Goal: Transaction & Acquisition: Register for event/course

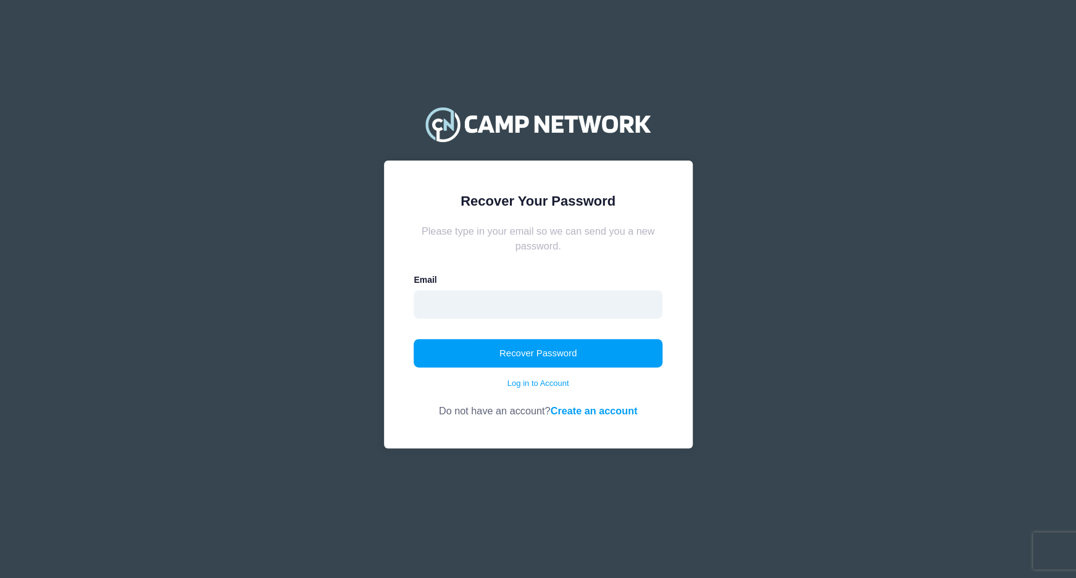
click at [469, 296] on input "email" at bounding box center [538, 304] width 249 height 28
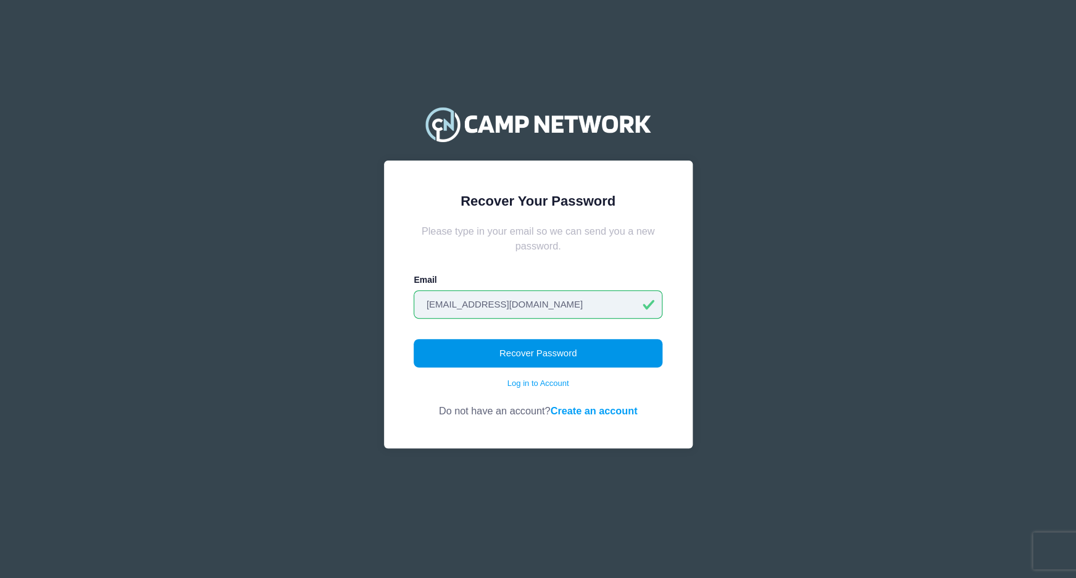
type input "[EMAIL_ADDRESS][DOMAIN_NAME]"
click at [538, 354] on button "Recover Password" at bounding box center [538, 353] width 249 height 28
click at [605, 410] on link "Create an account" at bounding box center [593, 410] width 87 height 11
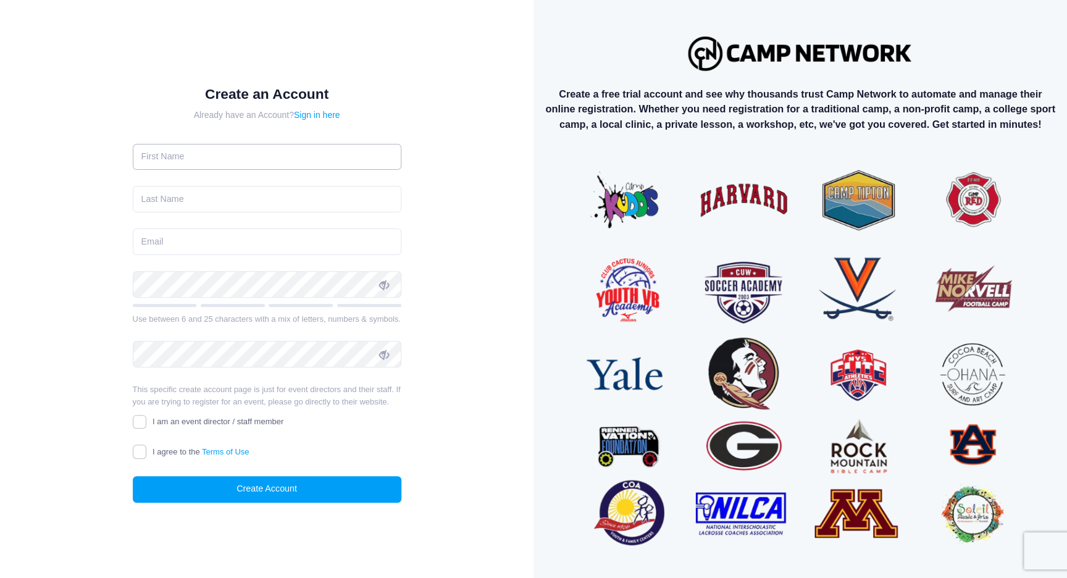
click at [256, 158] on input "text" at bounding box center [267, 157] width 269 height 27
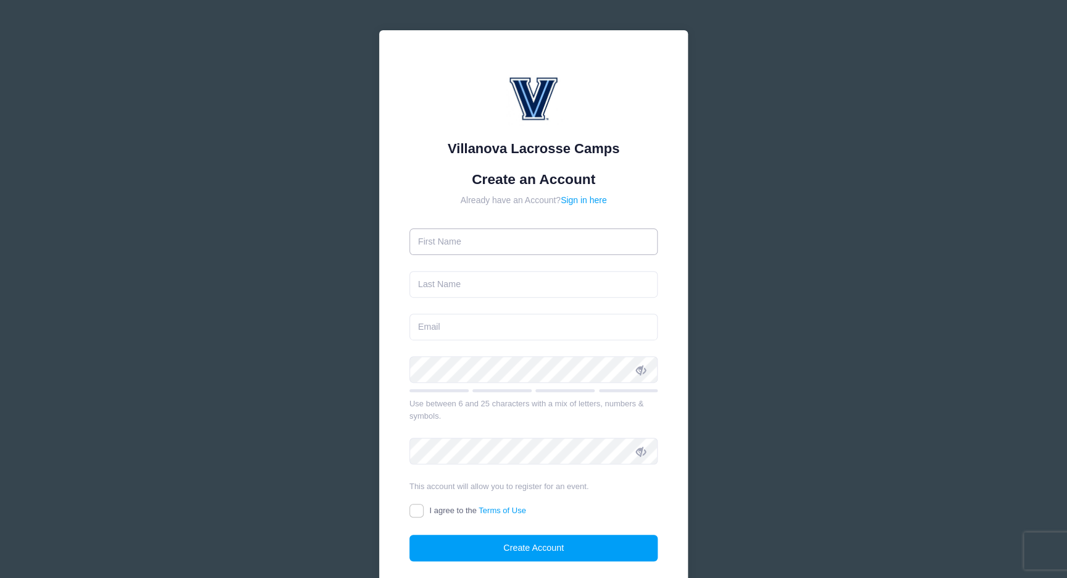
click at [485, 249] on input "text" at bounding box center [533, 241] width 249 height 27
type input "Zachary"
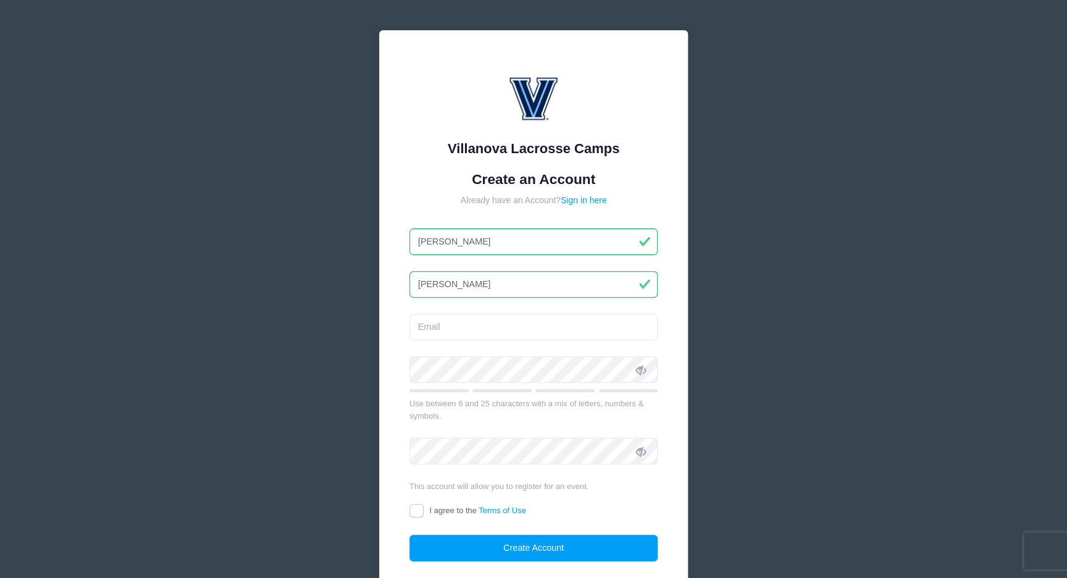
type input "[PERSON_NAME]"
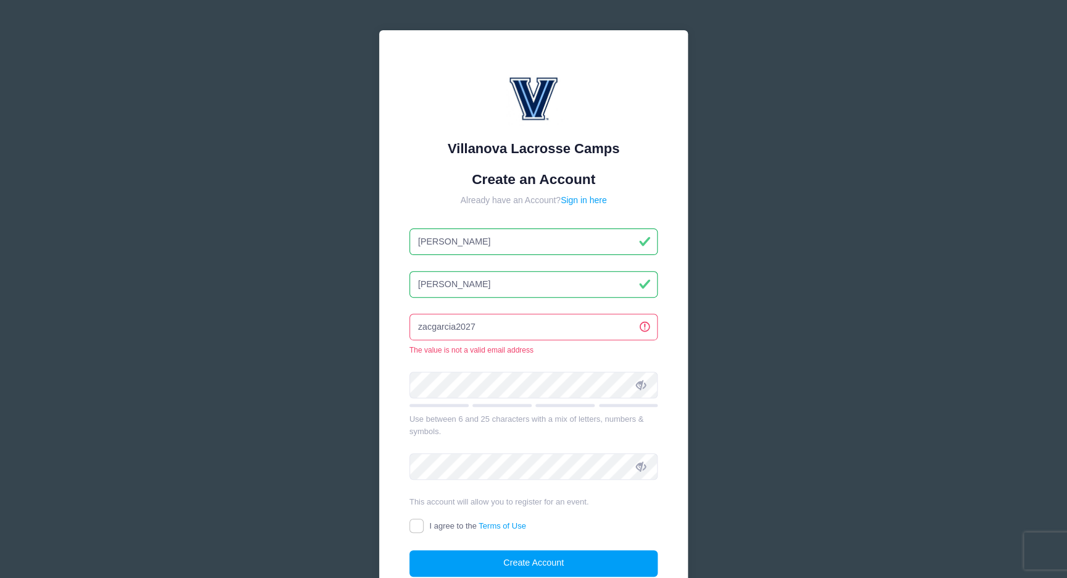
click at [392, 317] on div "Villanova Lacrosse Camps Create an Account Already have an Account? Sign in her…" at bounding box center [533, 328] width 309 height 596
click at [504, 326] on input "zacgarcia2027" at bounding box center [533, 327] width 249 height 27
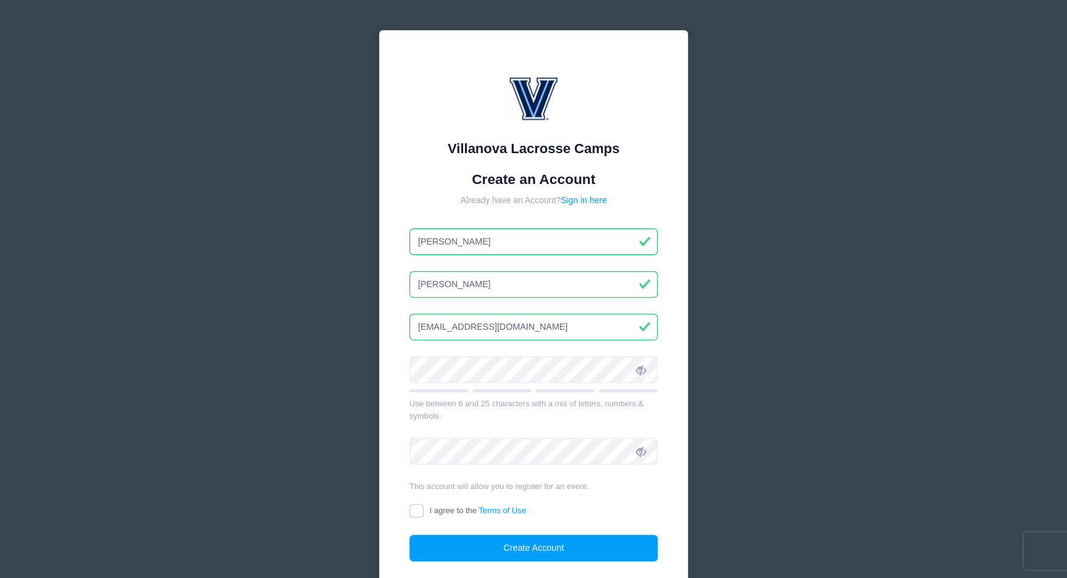
type input "[EMAIL_ADDRESS][DOMAIN_NAME]"
click at [398, 372] on div "Villanova Lacrosse Camps Create an Account Already have an Account? Sign in her…" at bounding box center [533, 321] width 309 height 582
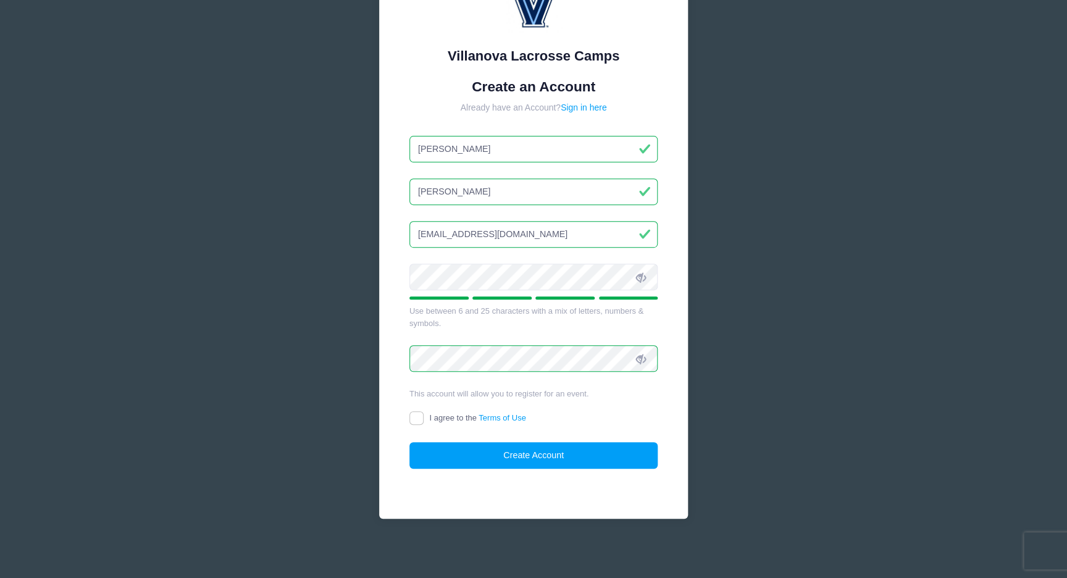
scroll to position [94, 0]
click at [418, 416] on input "I agree to the Terms of Use" at bounding box center [416, 417] width 14 height 14
checkbox input "true"
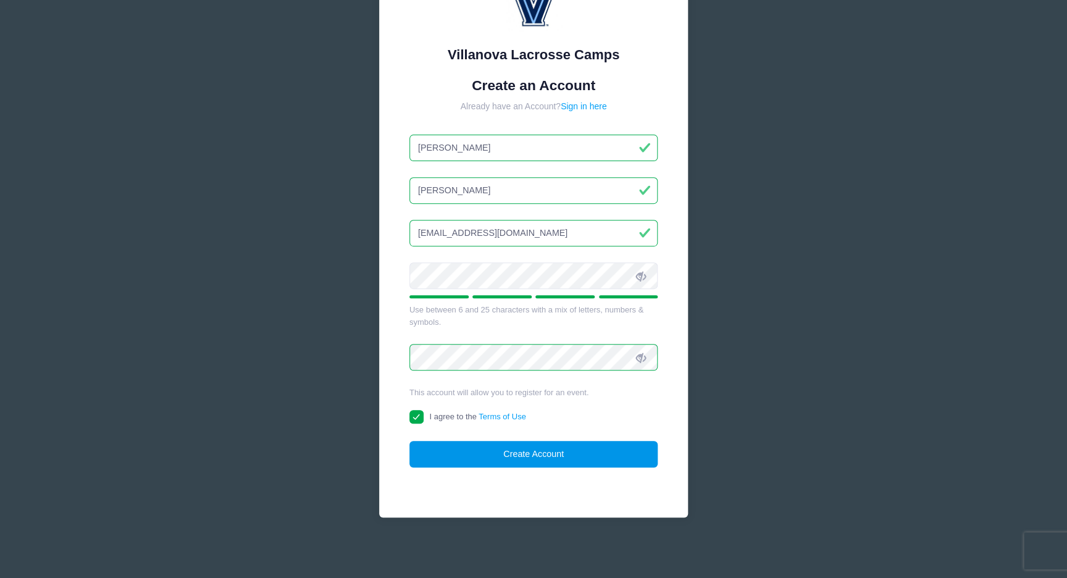
click at [543, 456] on button "Create Account" at bounding box center [533, 454] width 249 height 27
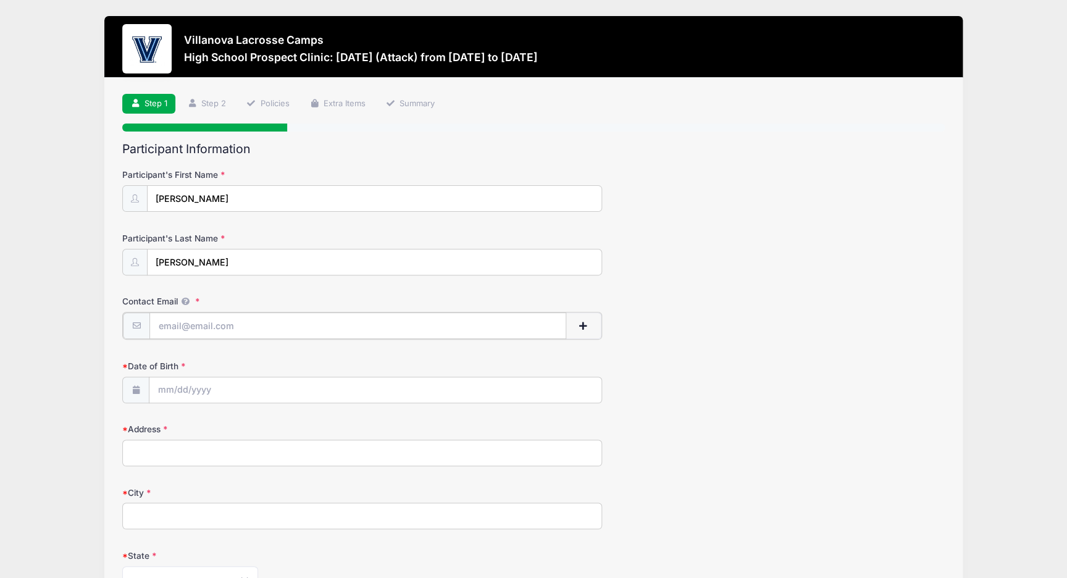
click at [206, 325] on input "Contact Email" at bounding box center [357, 325] width 417 height 27
type input "[EMAIL_ADDRESS][DOMAIN_NAME]"
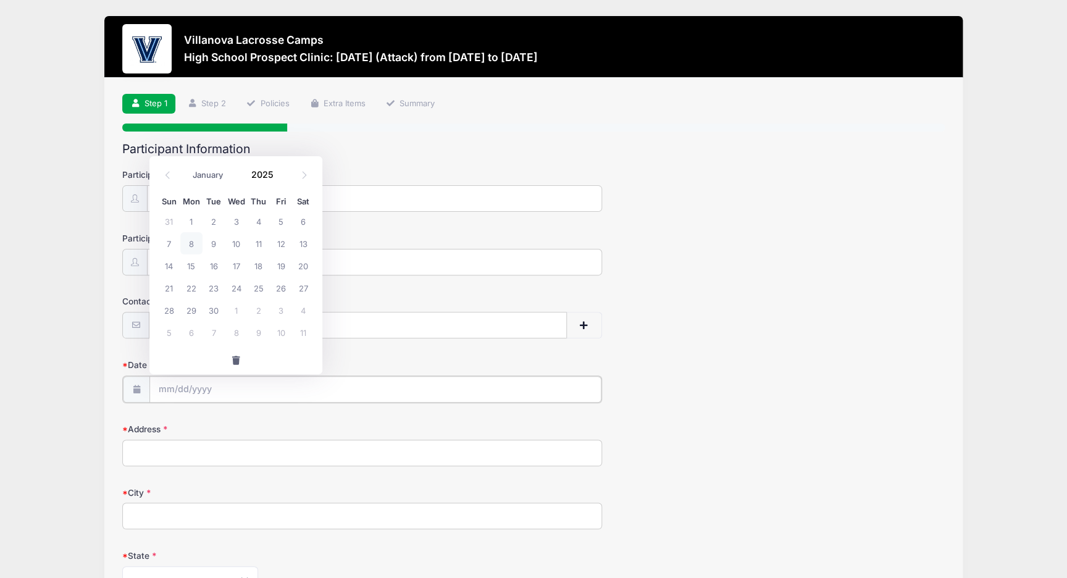
click at [197, 393] on input "Date of Birth" at bounding box center [374, 389] width 451 height 27
click at [217, 172] on select "January February March April May June July August September October November De…" at bounding box center [213, 175] width 55 height 16
select select "11"
click option "December" at bounding box center [0, 0] width 0 height 0
click at [279, 224] on span "5" at bounding box center [281, 221] width 22 height 22
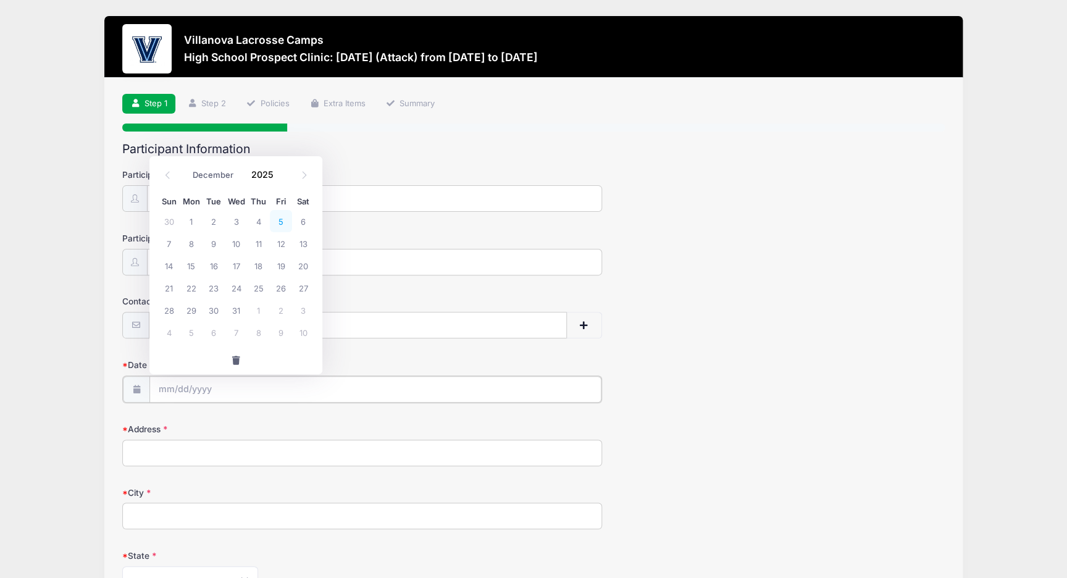
type input "12/05/2025"
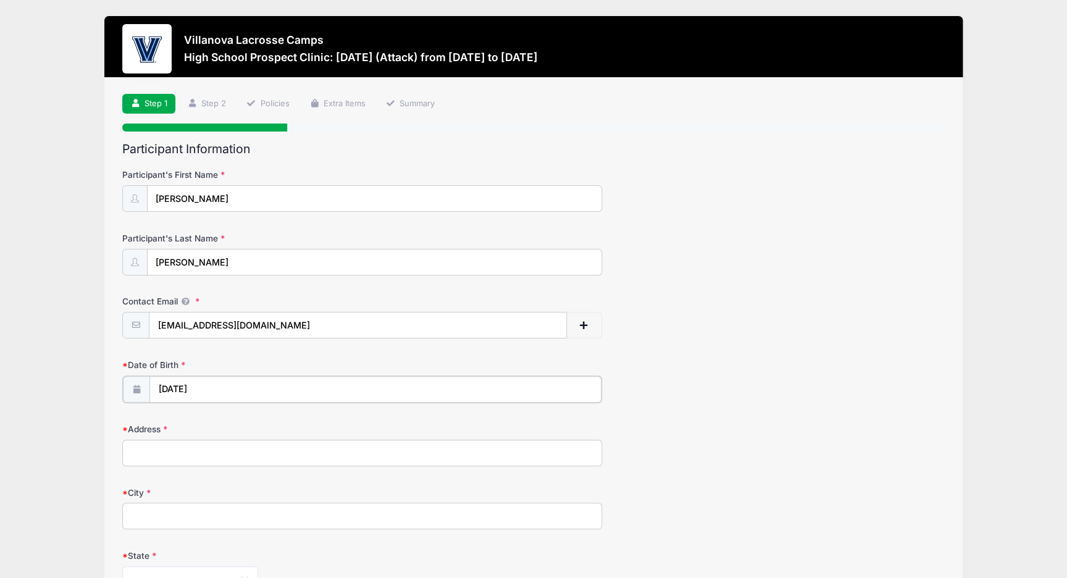
click at [224, 387] on input "12/05/2025" at bounding box center [374, 389] width 451 height 27
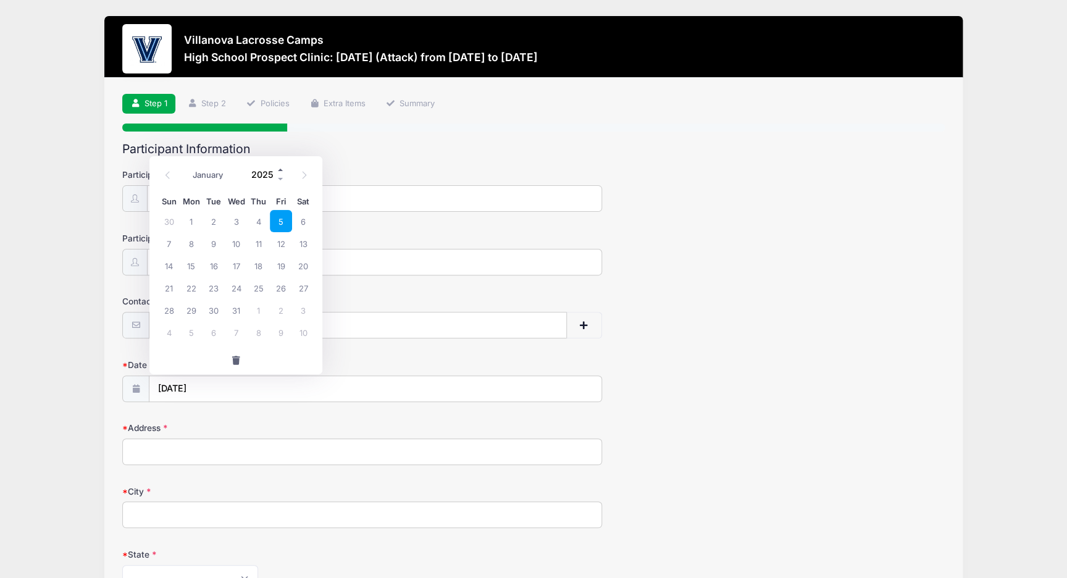
click at [277, 170] on span at bounding box center [281, 169] width 9 height 9
click at [283, 175] on span at bounding box center [281, 178] width 9 height 9
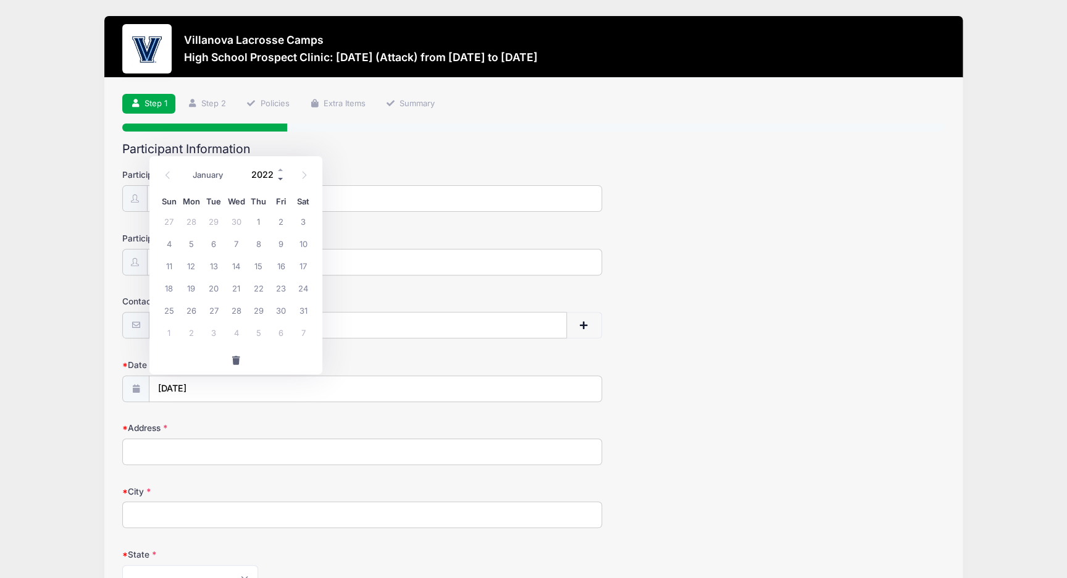
click at [283, 175] on span at bounding box center [281, 178] width 9 height 9
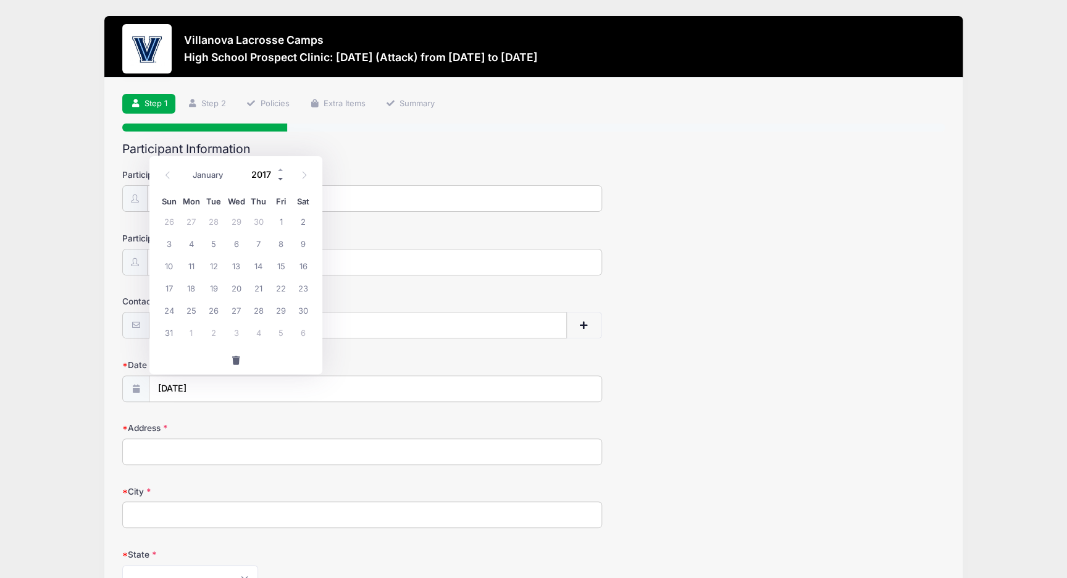
click at [283, 175] on span at bounding box center [281, 178] width 9 height 9
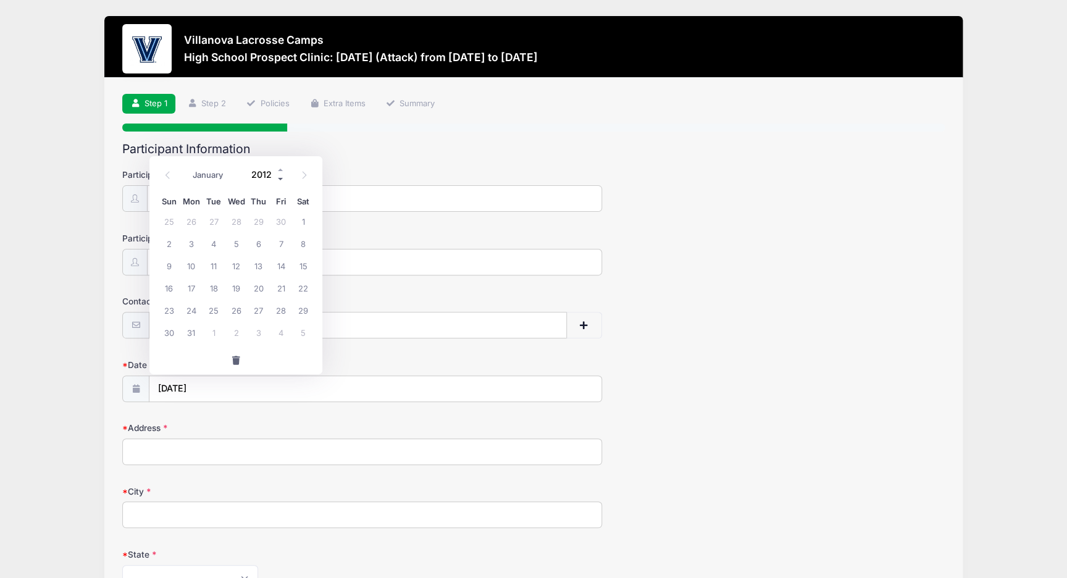
click at [283, 175] on span at bounding box center [281, 178] width 9 height 9
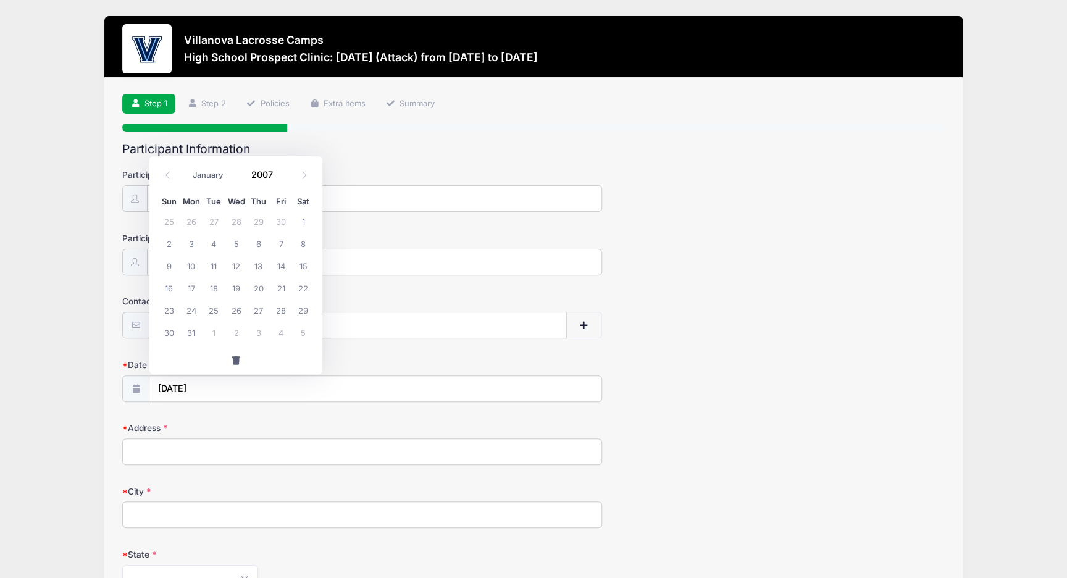
click at [296, 457] on input "Address" at bounding box center [362, 451] width 480 height 27
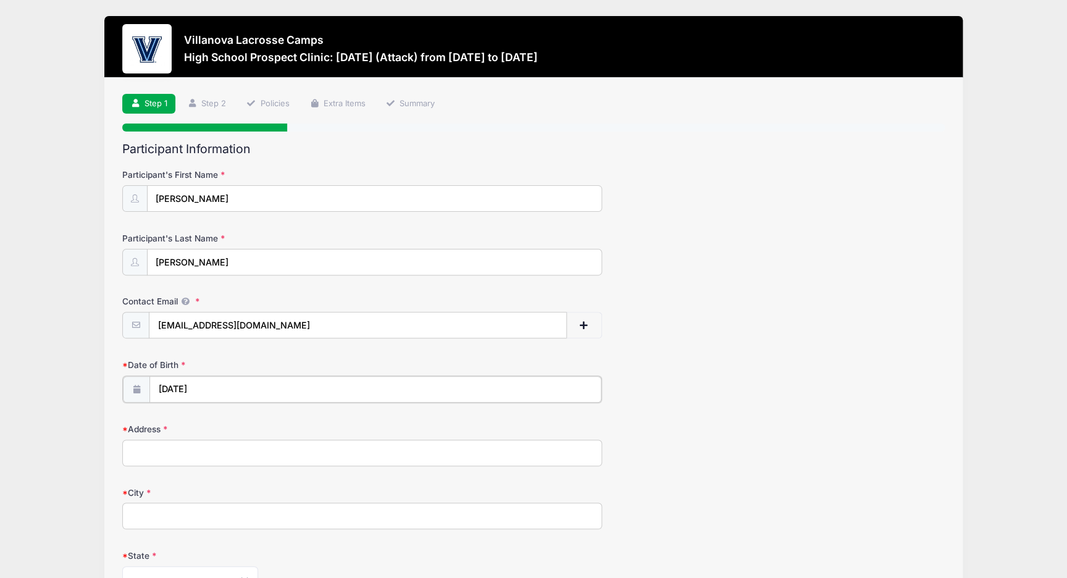
click at [275, 390] on input "12/05/2025" at bounding box center [374, 389] width 451 height 27
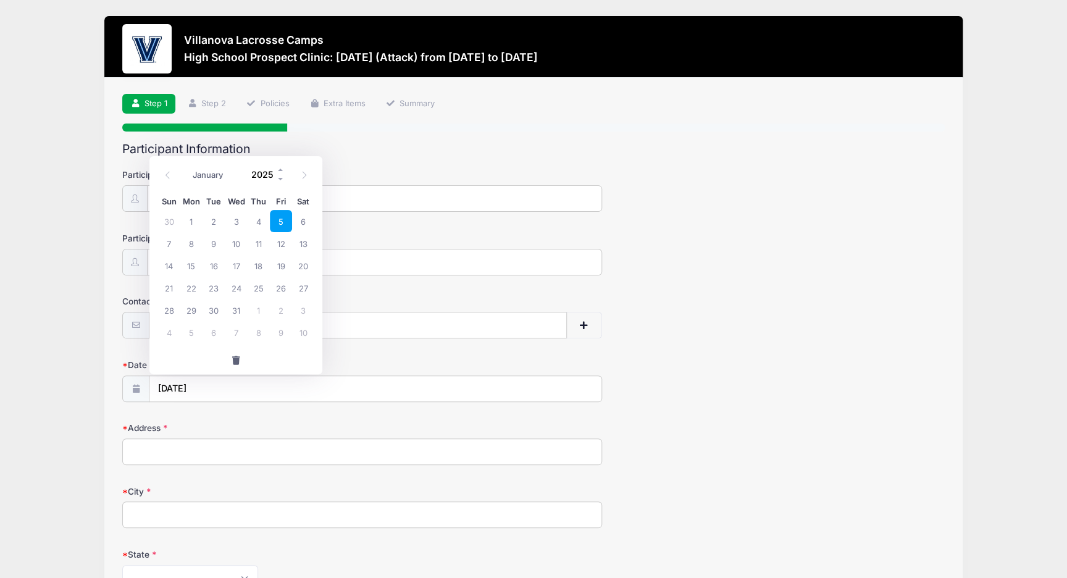
click at [274, 177] on input "2025" at bounding box center [265, 174] width 40 height 19
type input "2007"
click at [233, 250] on span "5" at bounding box center [236, 243] width 22 height 22
type input "12/05/2007"
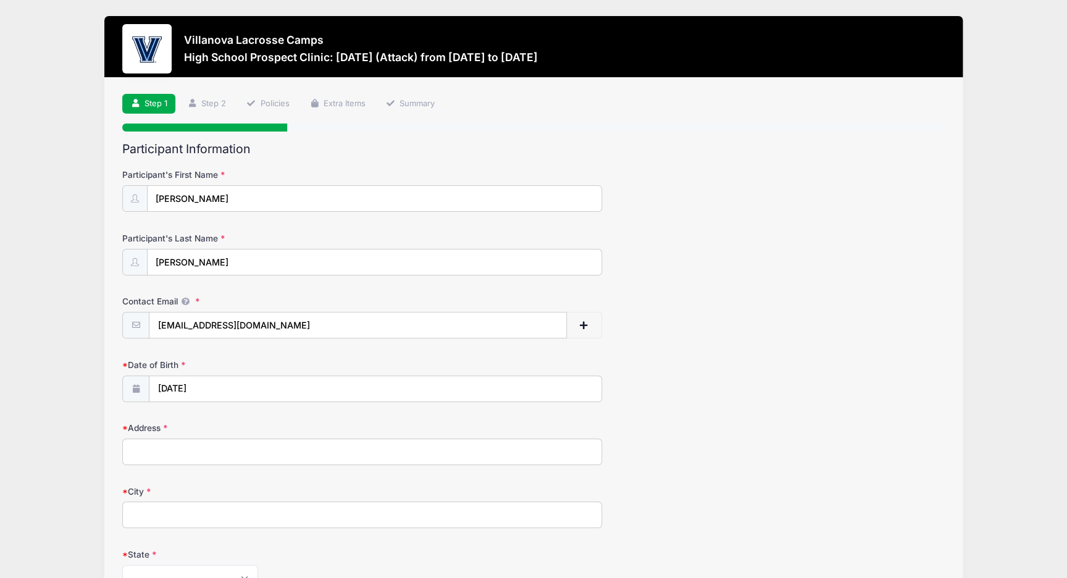
click at [215, 445] on input "Address" at bounding box center [362, 451] width 480 height 27
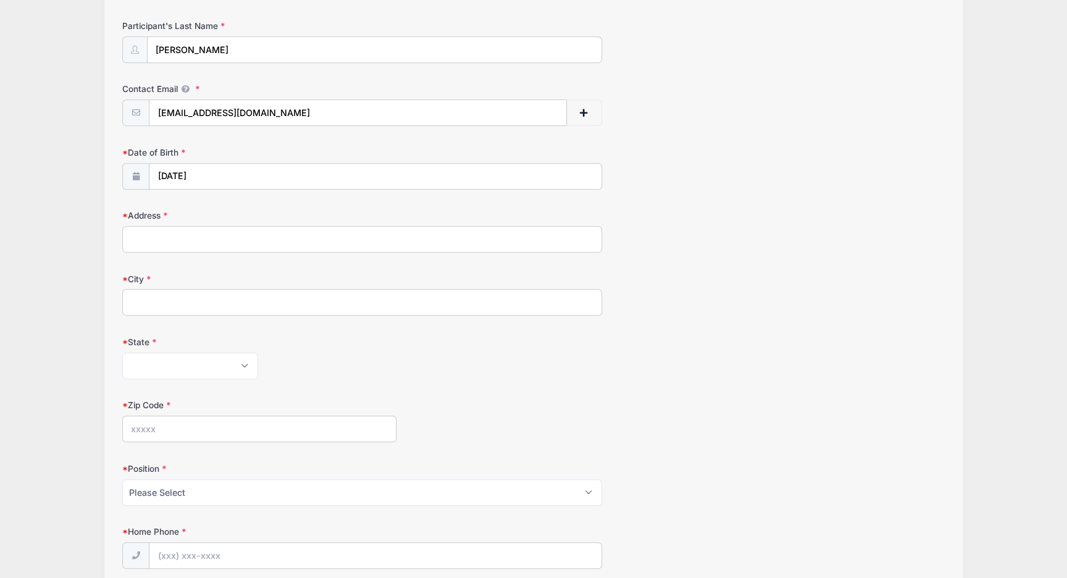
scroll to position [225, 0]
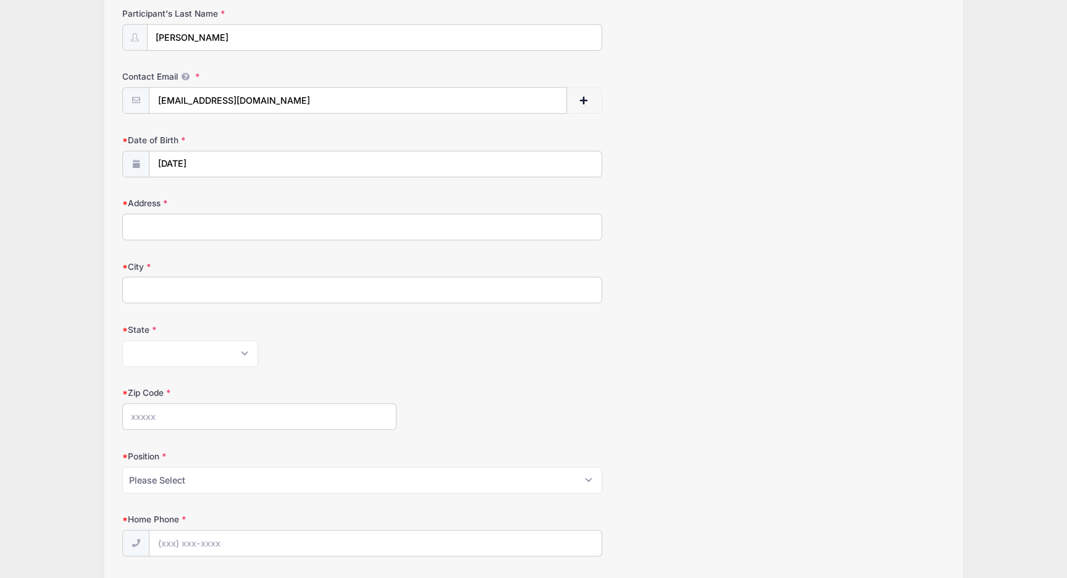
click at [213, 230] on input "Address" at bounding box center [362, 227] width 480 height 27
type input "219 Silverhawk Ln"
type input "Durham"
select select "NC"
click at [195, 420] on input "Zip Code" at bounding box center [259, 416] width 274 height 27
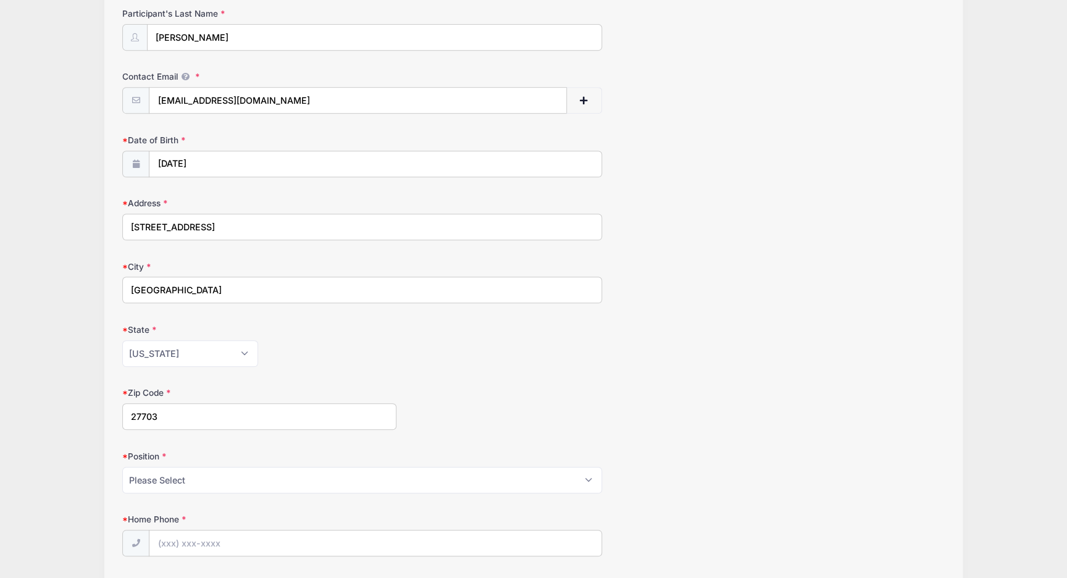
type input "27703"
click at [537, 383] on form "Participant's First Name Zachary Participant's Last Name Garcia Contact Email z…" at bounding box center [533, 282] width 822 height 676
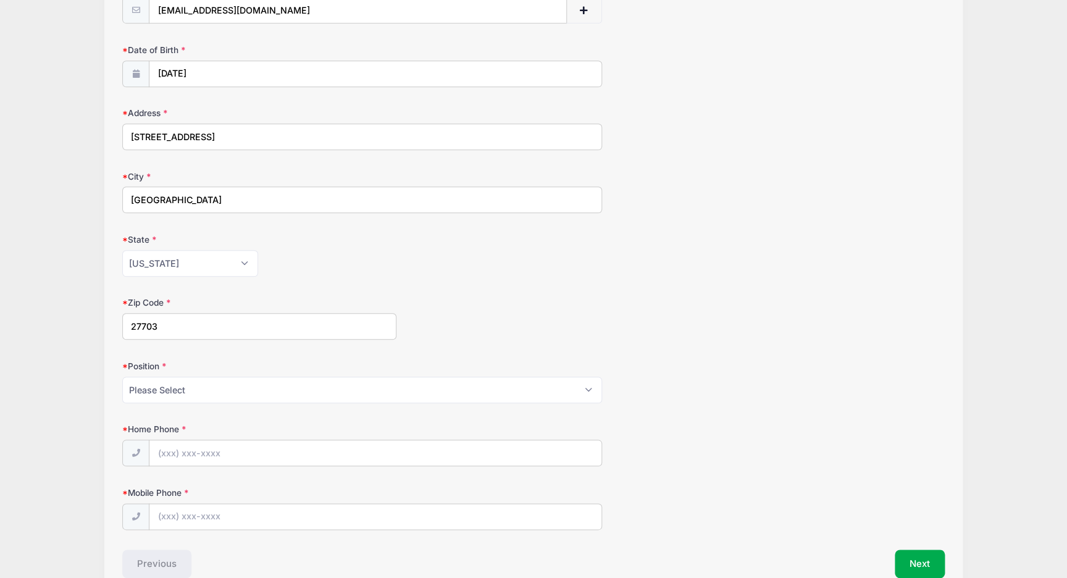
scroll to position [380, 0]
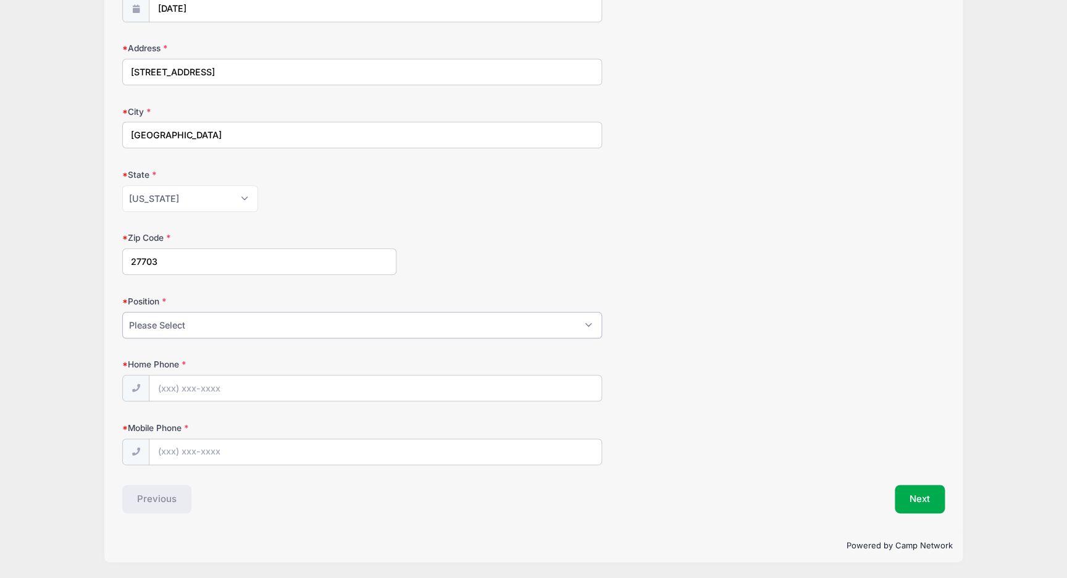
select select "Attack"
click option "Attack" at bounding box center [0, 0] width 0 height 0
click at [281, 383] on input "Home Phone" at bounding box center [374, 388] width 451 height 27
type input "(919) 381-9132"
click at [284, 456] on input "Mobile Phone" at bounding box center [374, 452] width 451 height 27
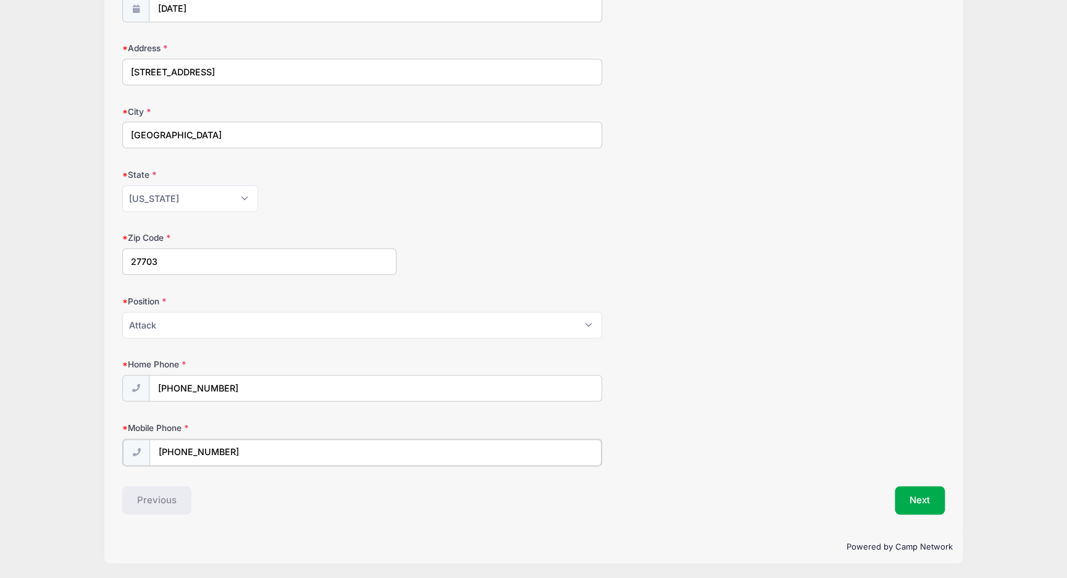
click at [284, 456] on input "(919) 813-9245" at bounding box center [374, 452] width 451 height 27
type input "(919) 813-9245"
click at [915, 498] on button "Next" at bounding box center [920, 499] width 50 height 28
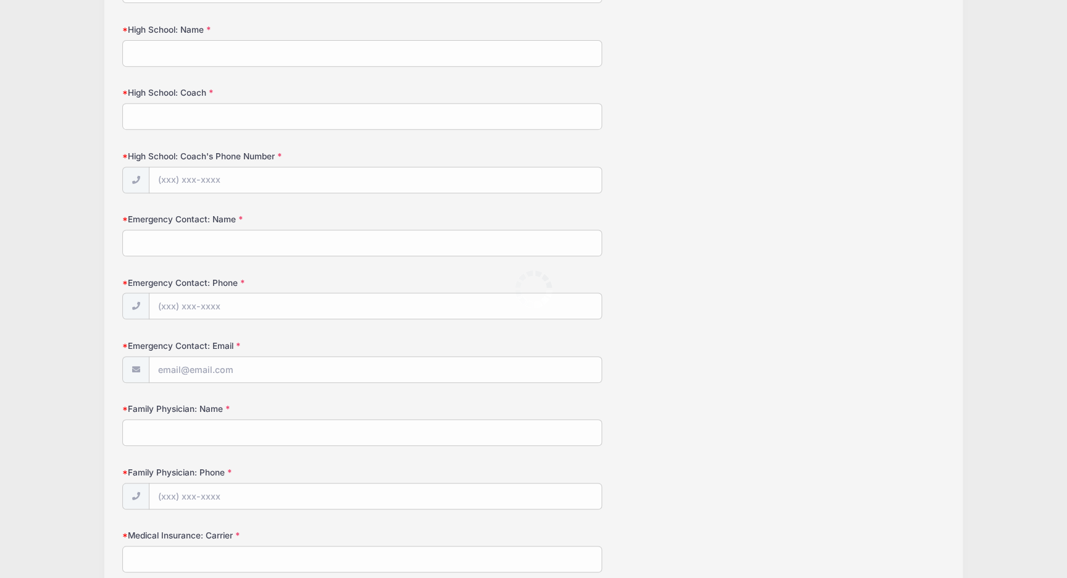
scroll to position [0, 0]
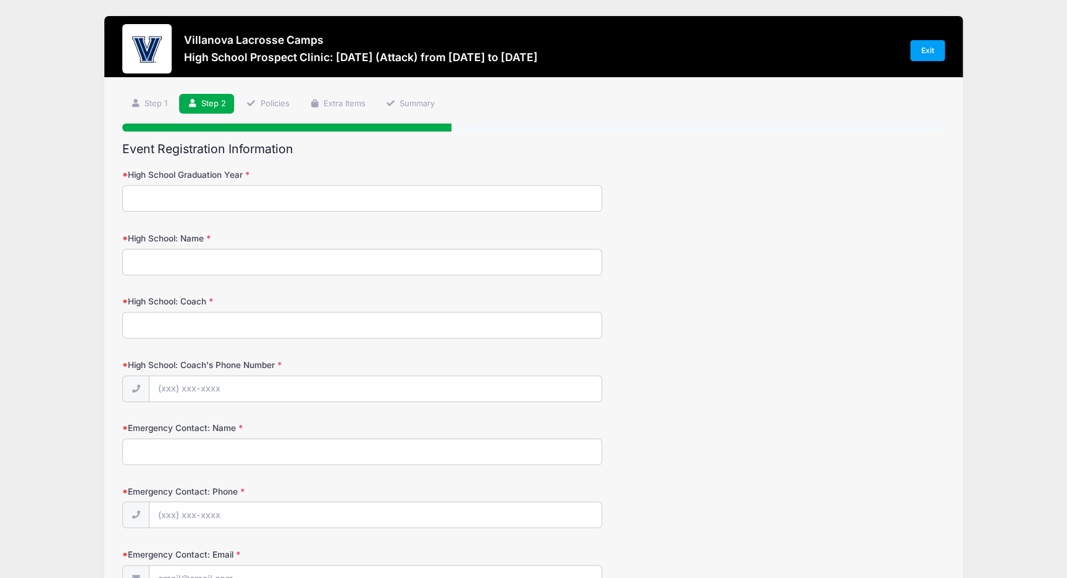
click at [464, 205] on input "High School Graduation Year" at bounding box center [362, 198] width 480 height 27
type input "2027"
click at [421, 272] on input "High School: Name" at bounding box center [362, 262] width 480 height 27
type input "Westtown School"
click at [164, 324] on input "High School: Coach" at bounding box center [362, 325] width 480 height 27
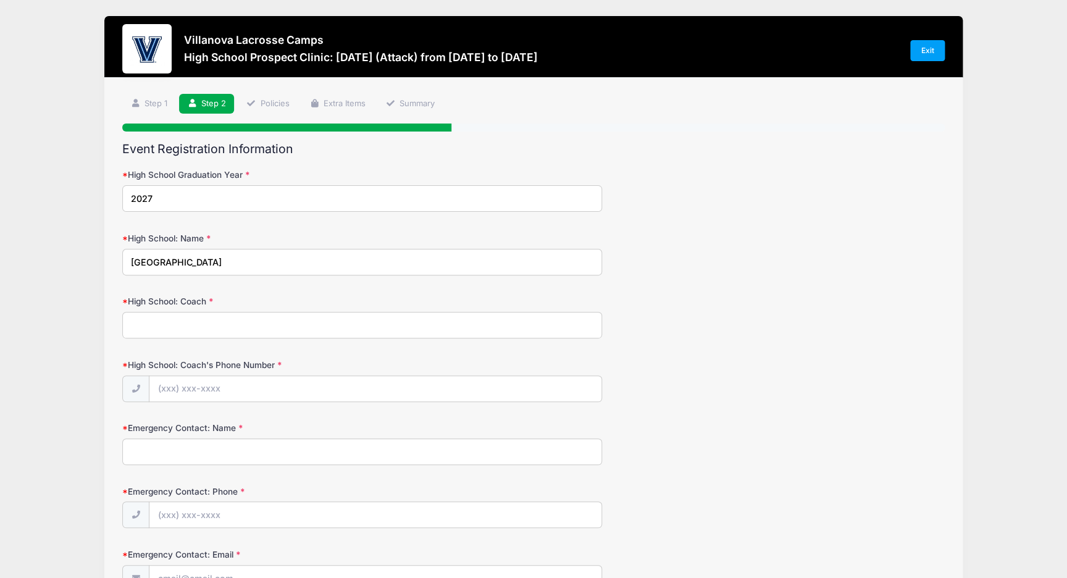
paste input "Bryan McDermott"
type input "Bryan McDermott"
click at [214, 387] on input "High School: Coach's Phone Number" at bounding box center [374, 389] width 451 height 27
paste input "(610) 836-2443"
type input "(610) 836-2443"
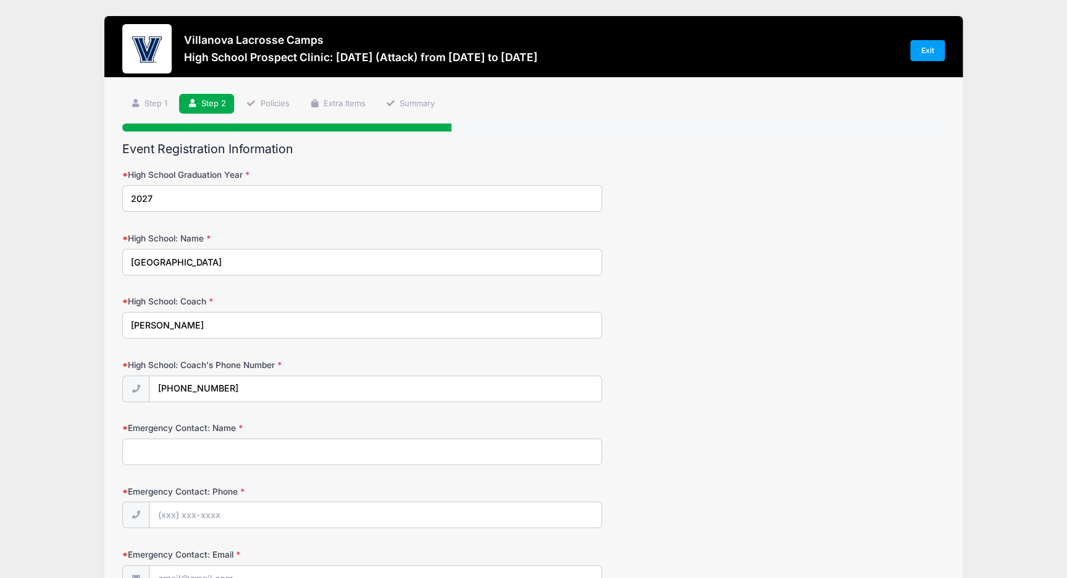
click at [201, 444] on input "Emergency Contact: Name" at bounding box center [362, 451] width 480 height 27
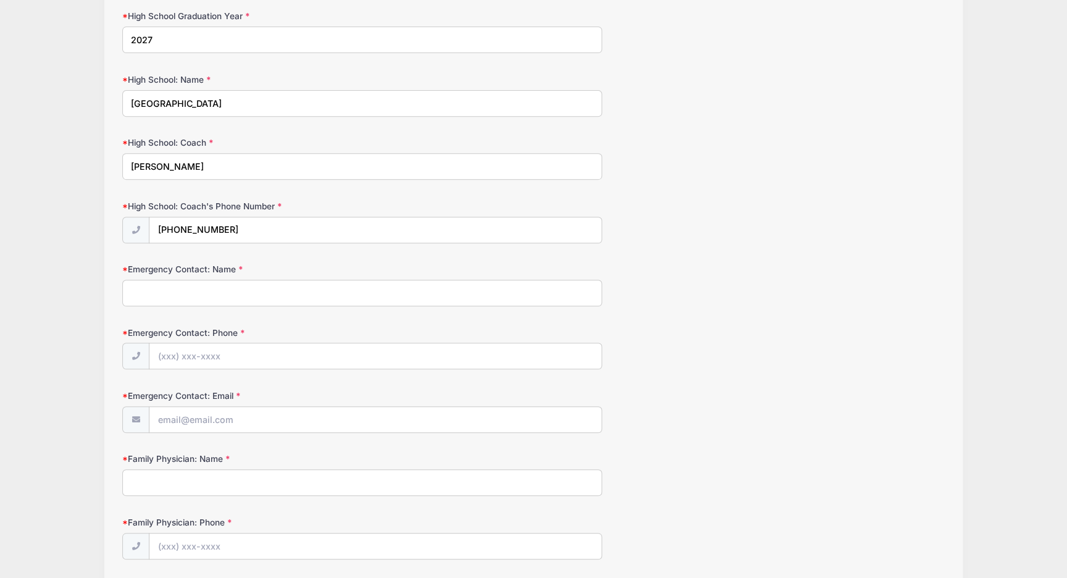
scroll to position [159, 0]
type input "Sean Garcia"
type input "(919) 491-7730"
click at [232, 419] on input "Emergency Contact: Email" at bounding box center [374, 419] width 451 height 27
type input "seangarcia@garcorpinc.com"
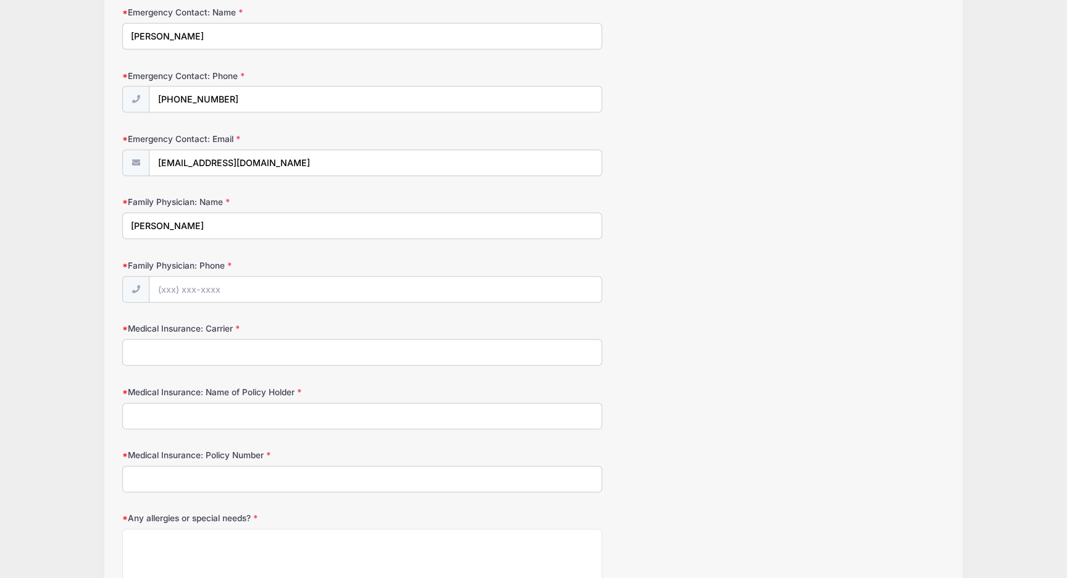
scroll to position [417, 0]
type input "Reza Hatefi"
click at [332, 360] on input "Medical Insurance: Carrier" at bounding box center [362, 351] width 480 height 27
type input "United Healtcare"
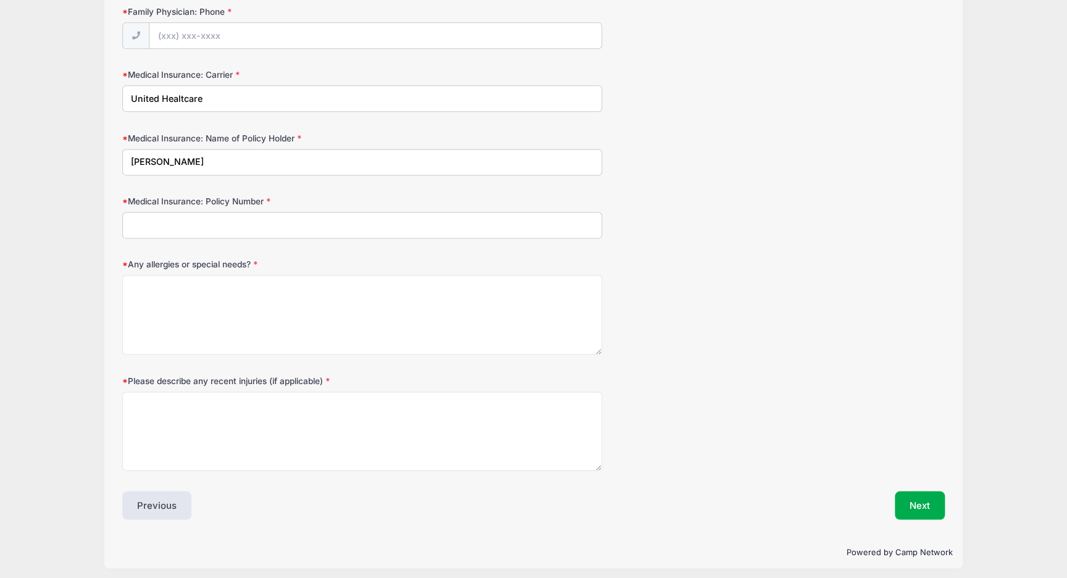
scroll to position [670, 0]
type input "Sean Garcia"
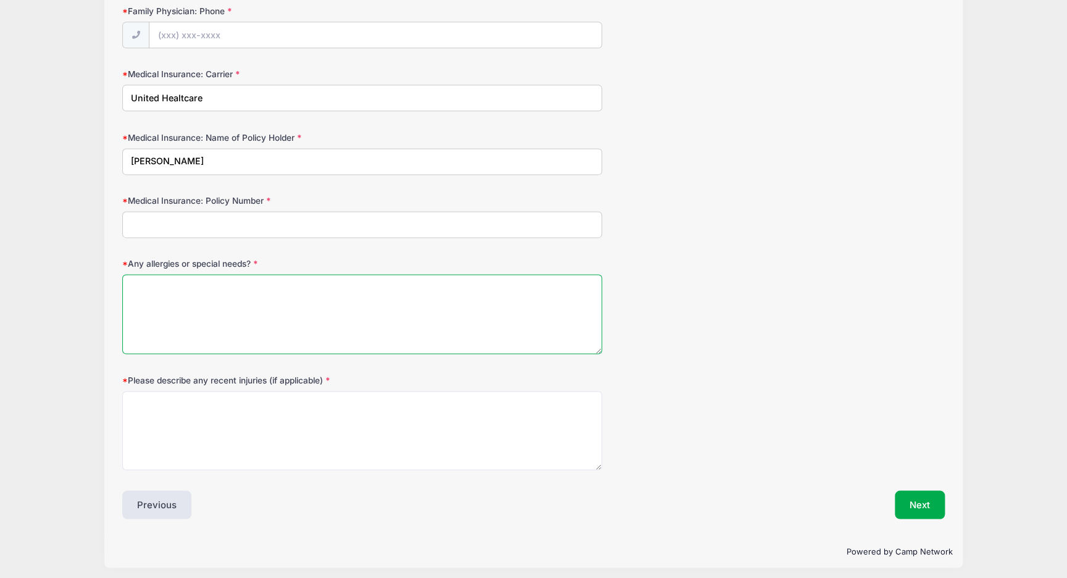
click at [307, 306] on textarea "Any allergies or special needs?" at bounding box center [362, 314] width 480 height 80
type textarea "peanut"
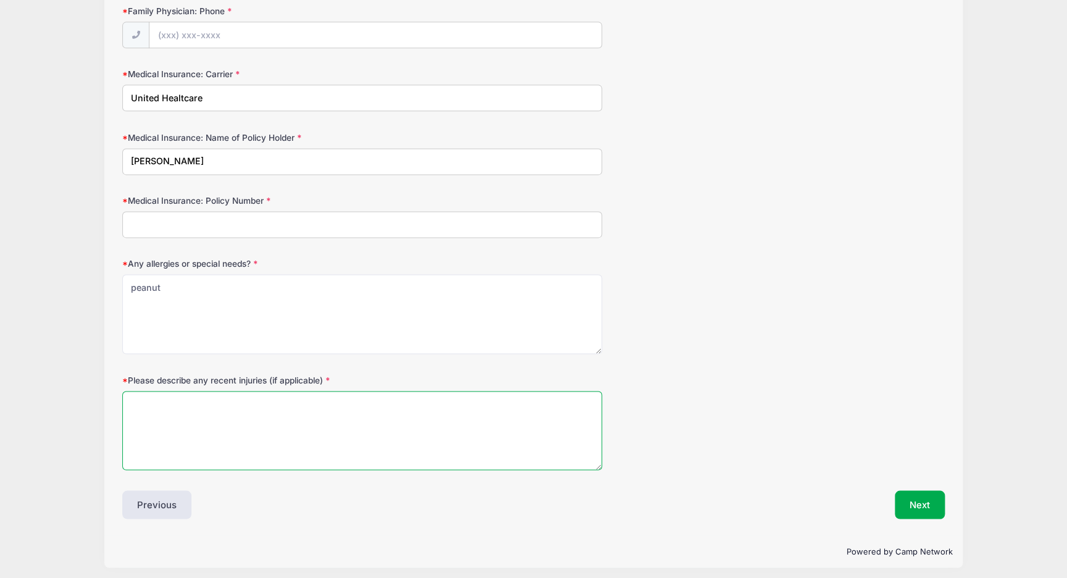
click at [248, 429] on textarea "Please describe any recent injuries (if applicable)" at bounding box center [362, 431] width 480 height 80
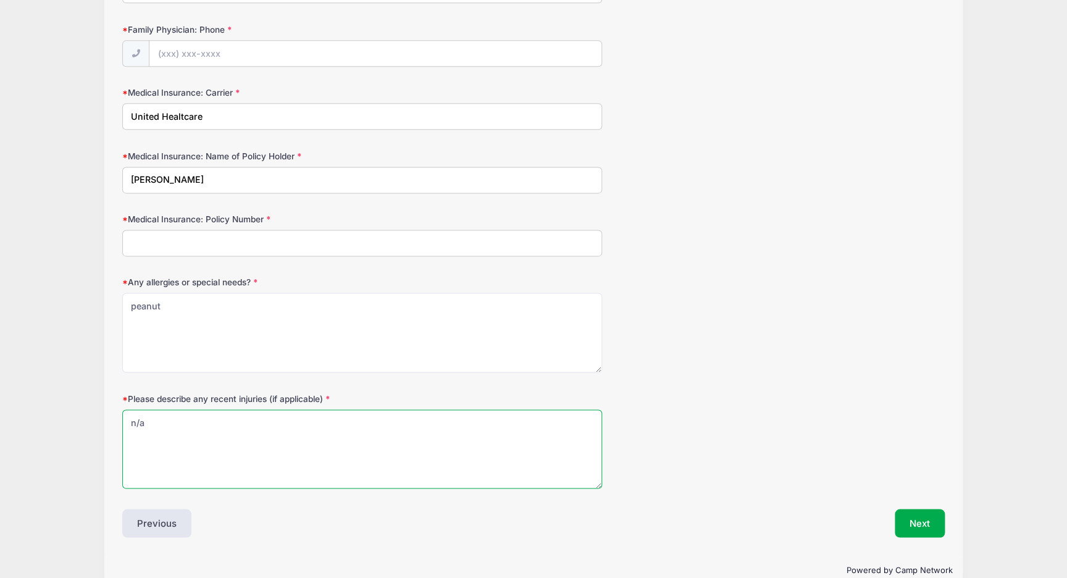
scroll to position [656, 0]
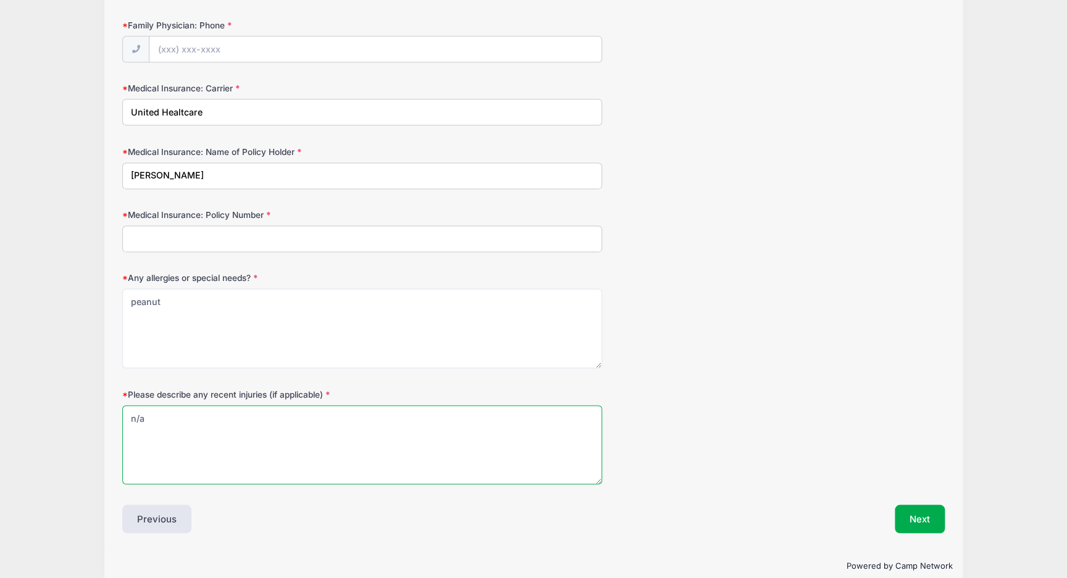
type textarea "n/a"
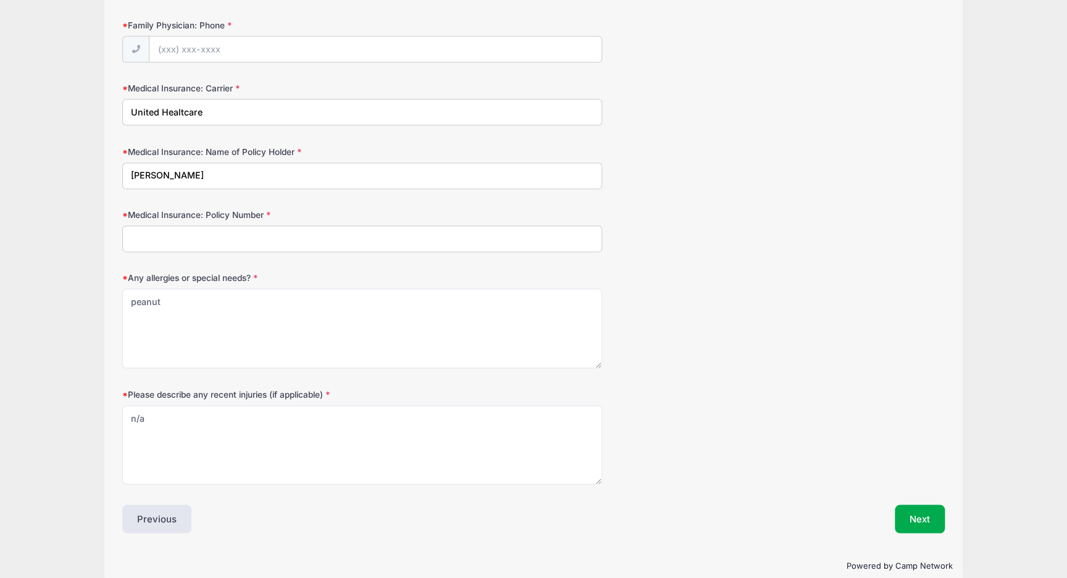
click at [149, 227] on input "Medical Insurance: Policy Number" at bounding box center [362, 238] width 480 height 27
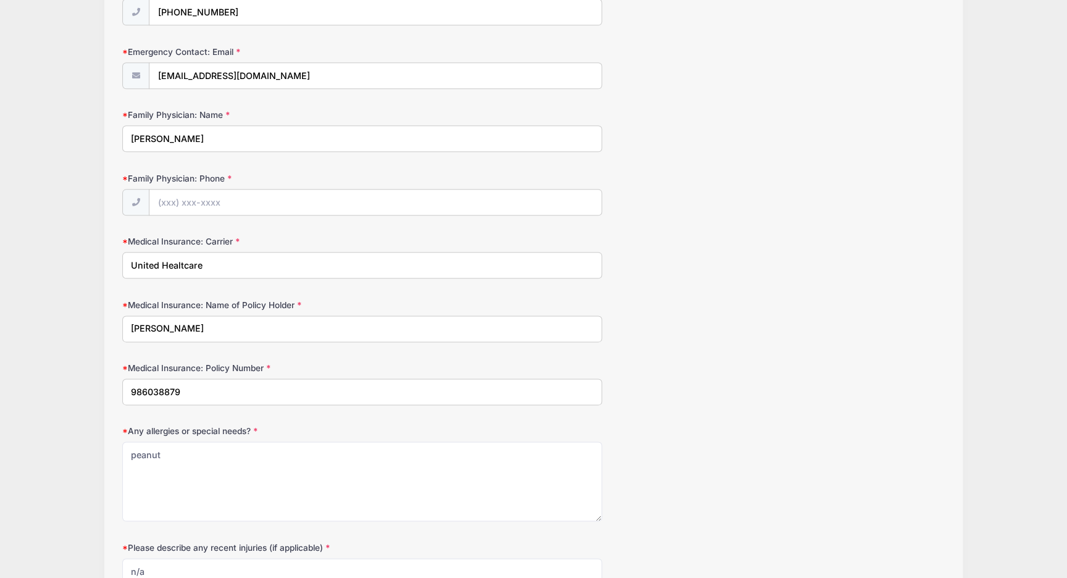
scroll to position [499, 0]
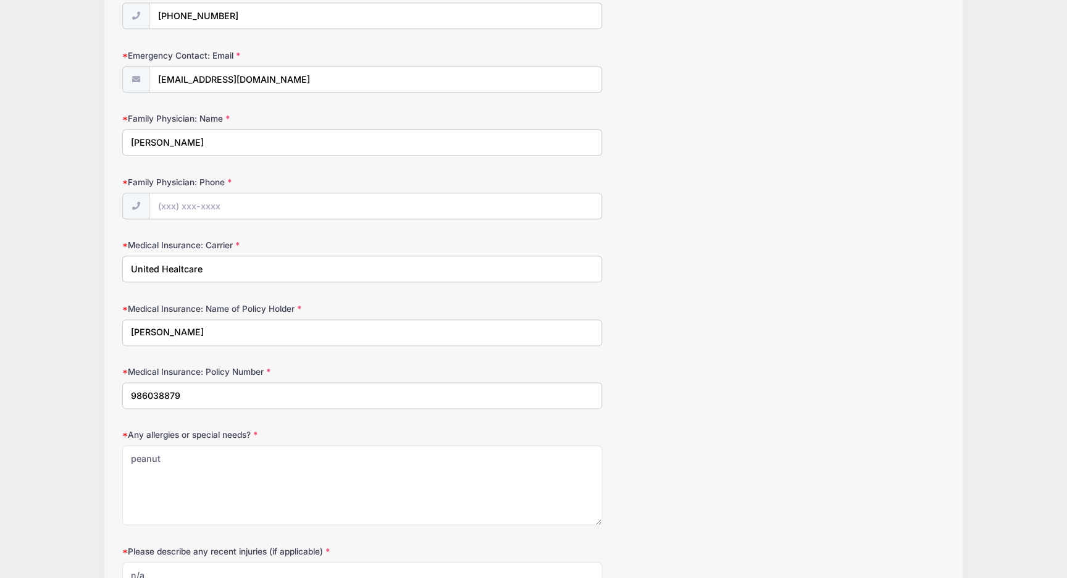
type input "986038879"
click at [316, 204] on input "Family Physician: Phone" at bounding box center [374, 206] width 451 height 27
paste input "(919) 676-0202"
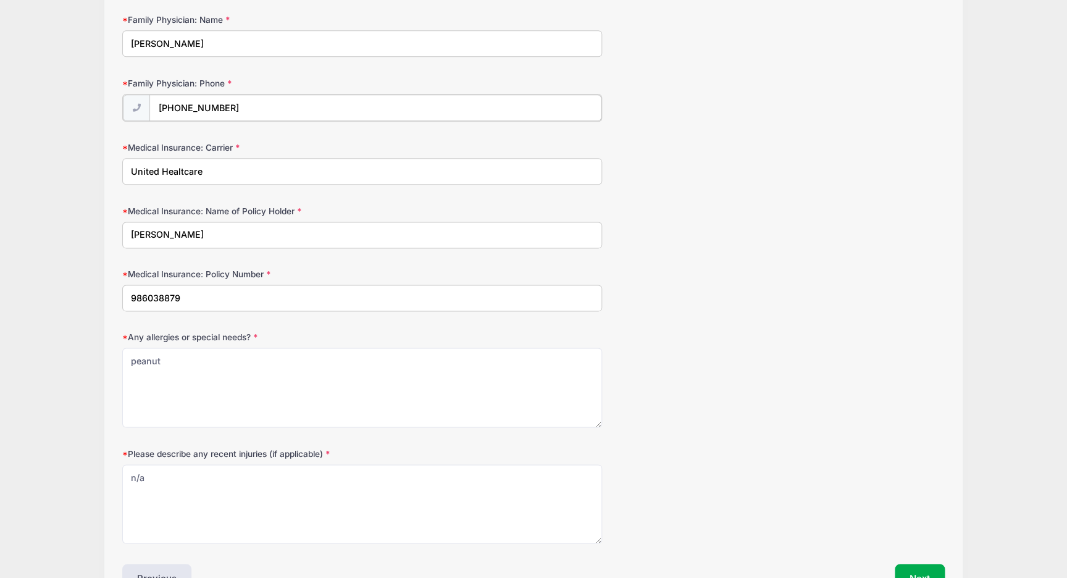
scroll to position [676, 0]
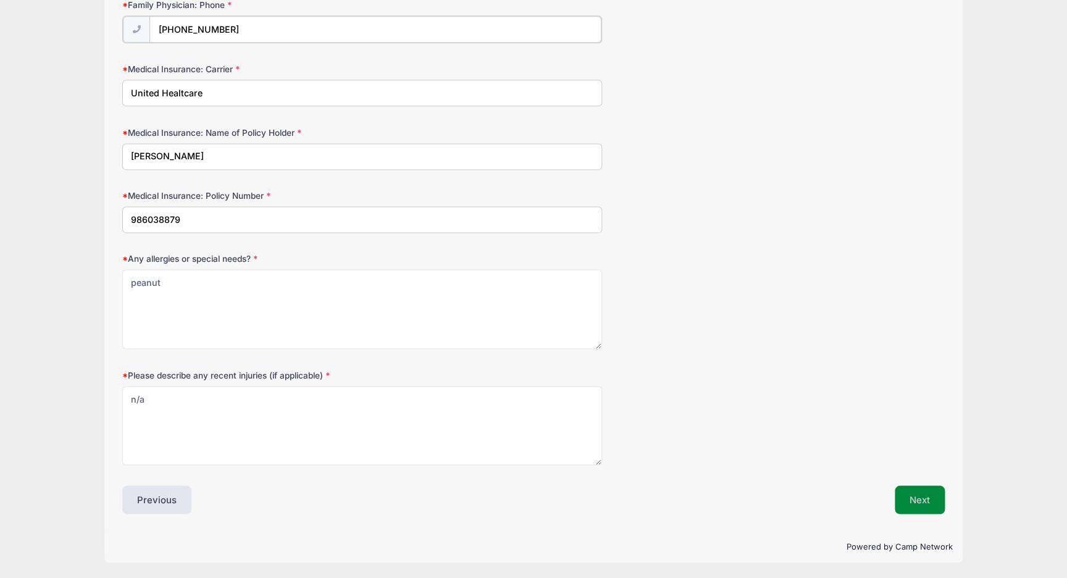
type input "(919) 676-0202"
click at [913, 496] on button "Next" at bounding box center [920, 499] width 50 height 28
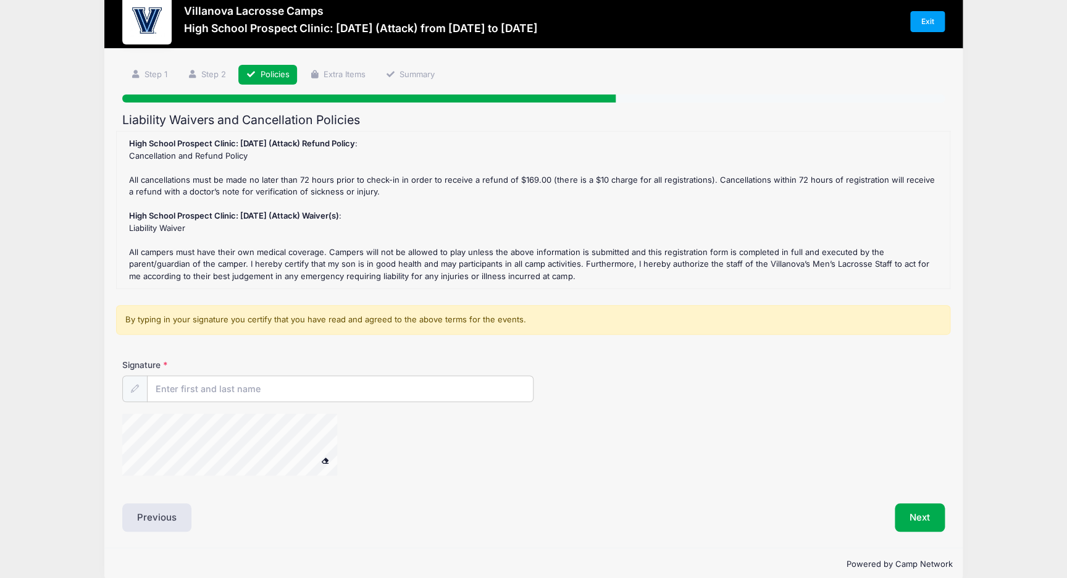
scroll to position [0, 0]
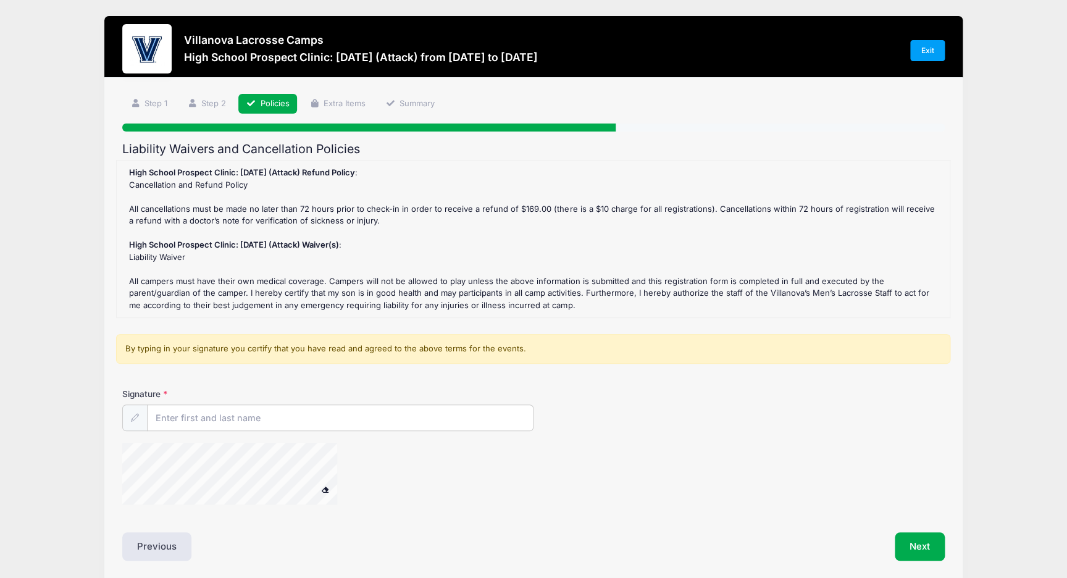
click at [368, 341] on div "By typing in your signature you certify that you have read and agreed to the ab…" at bounding box center [533, 349] width 834 height 30
click at [246, 403] on div "Signature" at bounding box center [533, 409] width 822 height 43
click at [244, 416] on input "Signature" at bounding box center [340, 418] width 385 height 27
type input "Zachary Garcia"
click at [421, 511] on div "Signature Zachary Garcia" at bounding box center [533, 452] width 834 height 128
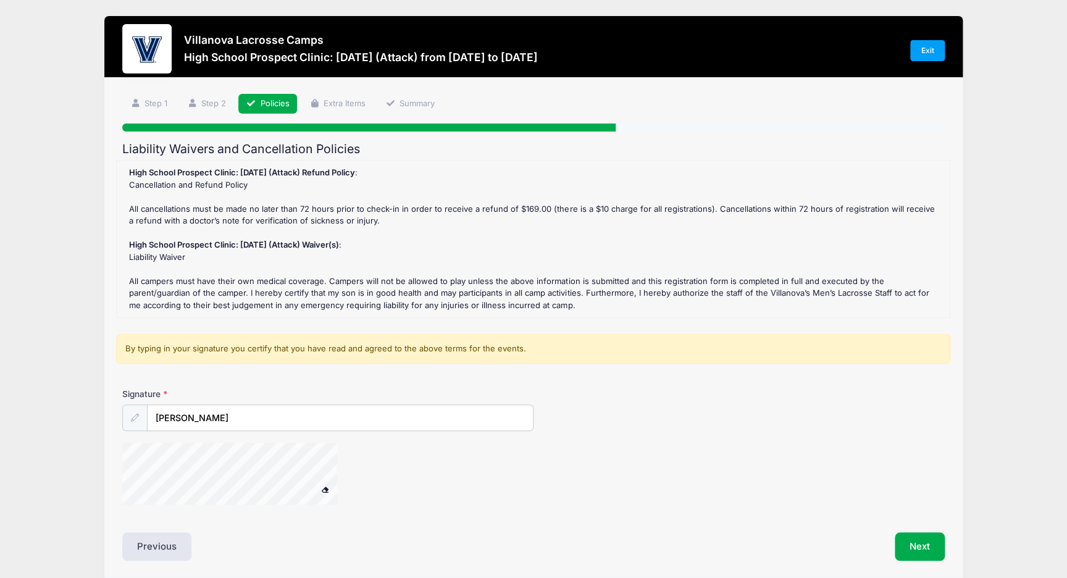
click at [327, 489] on span at bounding box center [324, 489] width 9 height 7
click at [323, 490] on span at bounding box center [324, 489] width 9 height 7
click at [414, 475] on div at bounding box center [396, 475] width 548 height 65
click at [326, 424] on input "Zachary Garcia" at bounding box center [340, 418] width 385 height 27
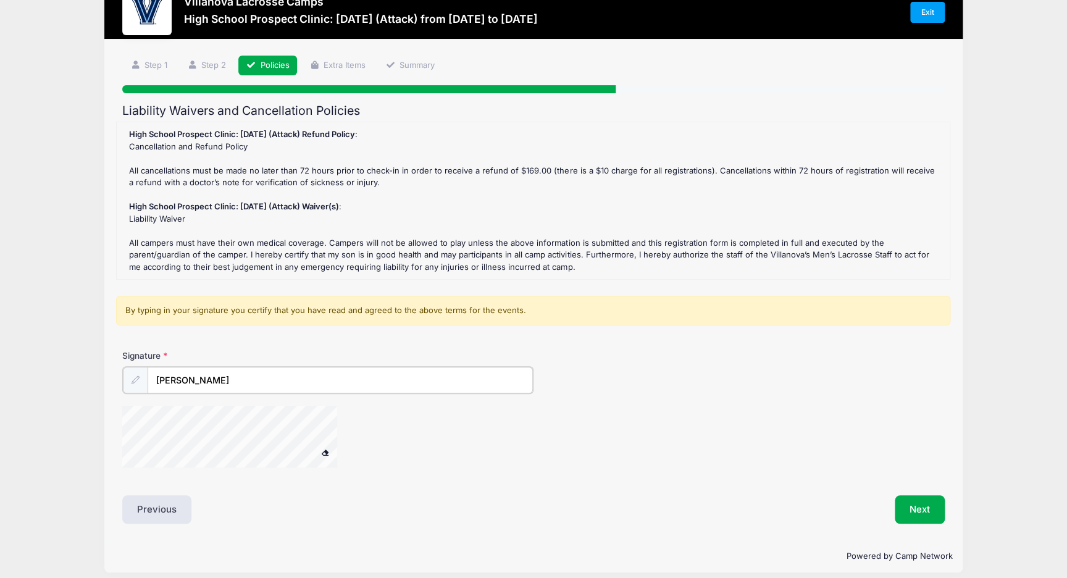
scroll to position [41, 0]
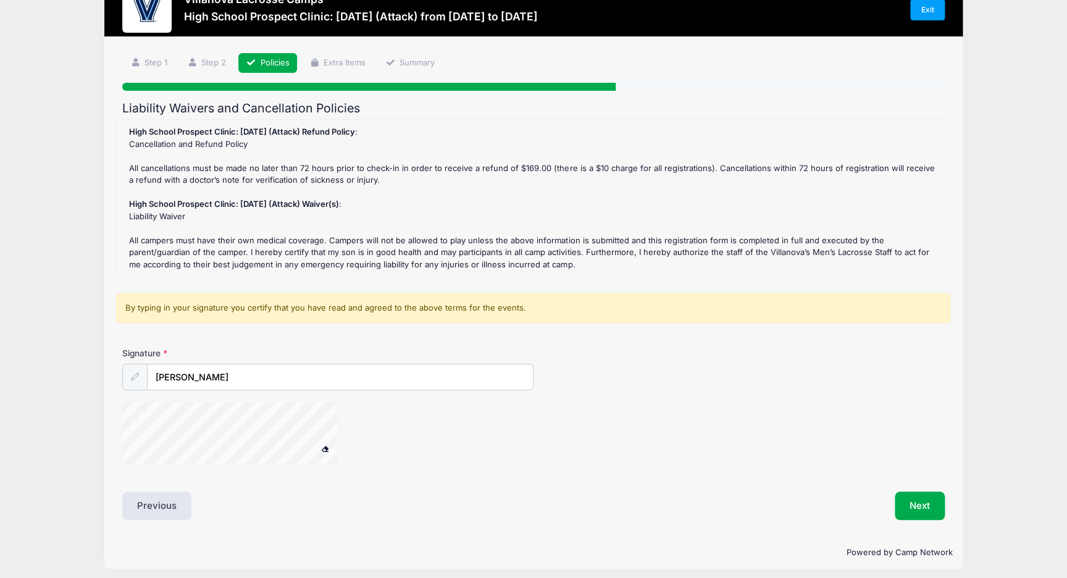
click at [135, 379] on icon at bounding box center [135, 377] width 8 height 8
click at [264, 381] on input "Zachary Garcia" at bounding box center [340, 377] width 385 height 27
drag, startPoint x: 264, startPoint y: 381, endPoint x: 144, endPoint y: 364, distance: 121.0
click at [148, 364] on input "Zachary Garcia" at bounding box center [340, 377] width 385 height 27
click at [199, 382] on input "Signature" at bounding box center [340, 377] width 385 height 27
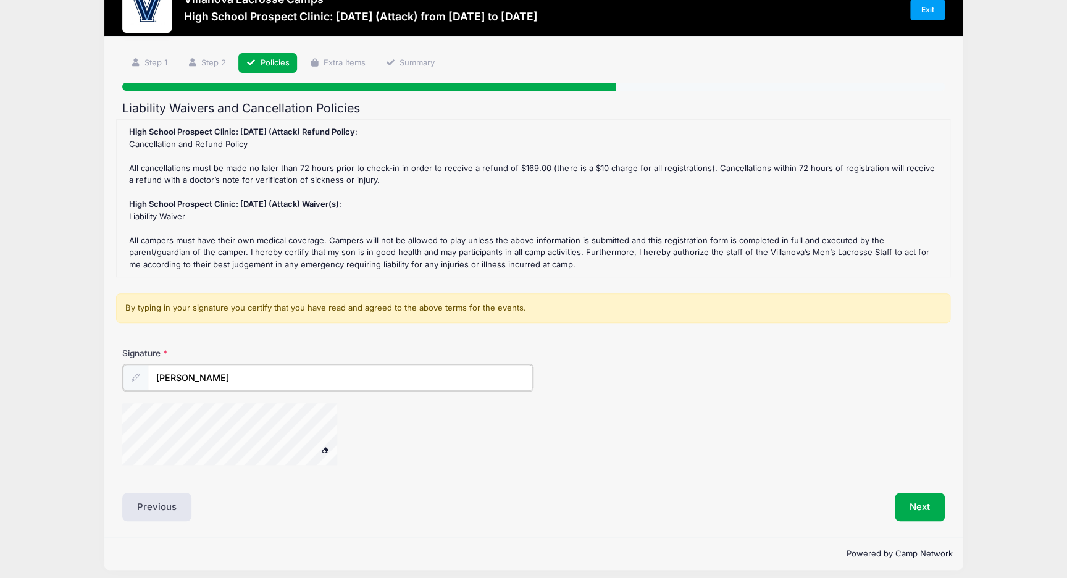
type input "Zachary Garcia"
click at [325, 450] on span at bounding box center [324, 448] width 9 height 7
click at [909, 496] on button "Next" at bounding box center [920, 506] width 50 height 28
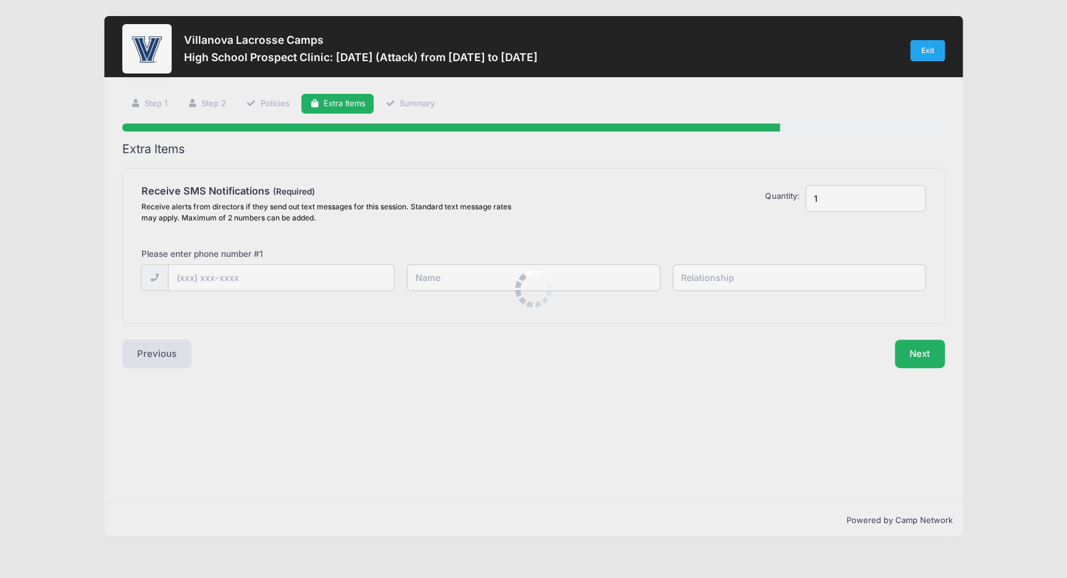
scroll to position [0, 0]
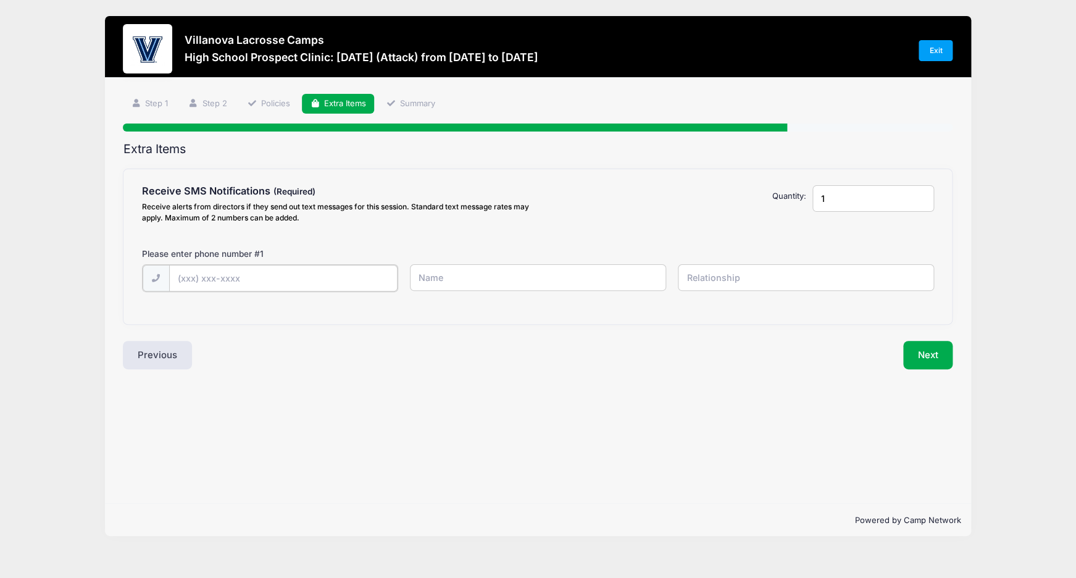
click at [291, 280] on input "text" at bounding box center [283, 278] width 228 height 27
type input "(919) 491-7730"
type input "Sean Garcia"
type input "p"
type input "father"
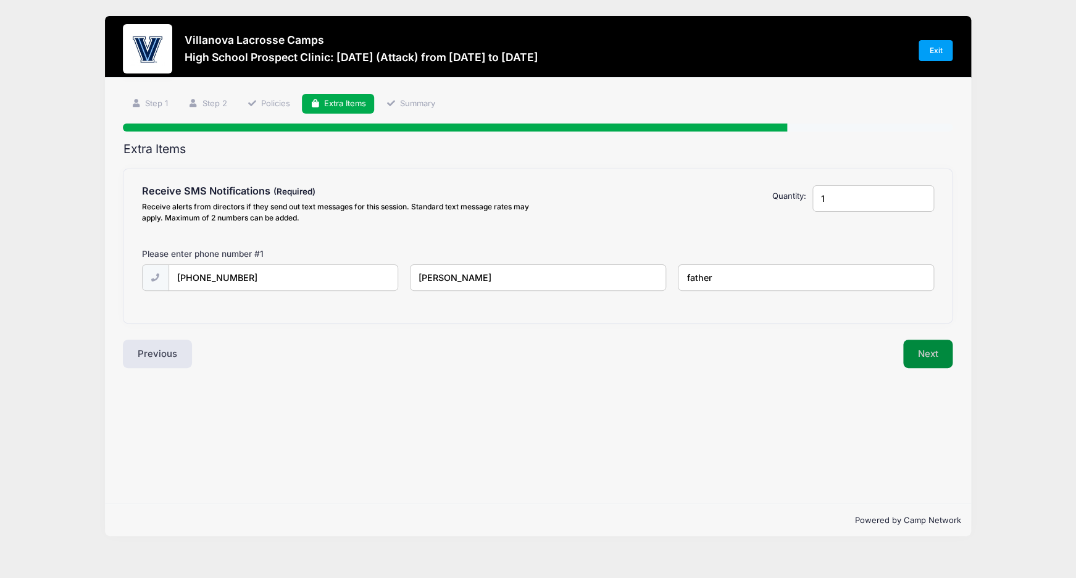
click at [932, 356] on button "Next" at bounding box center [928, 354] width 50 height 28
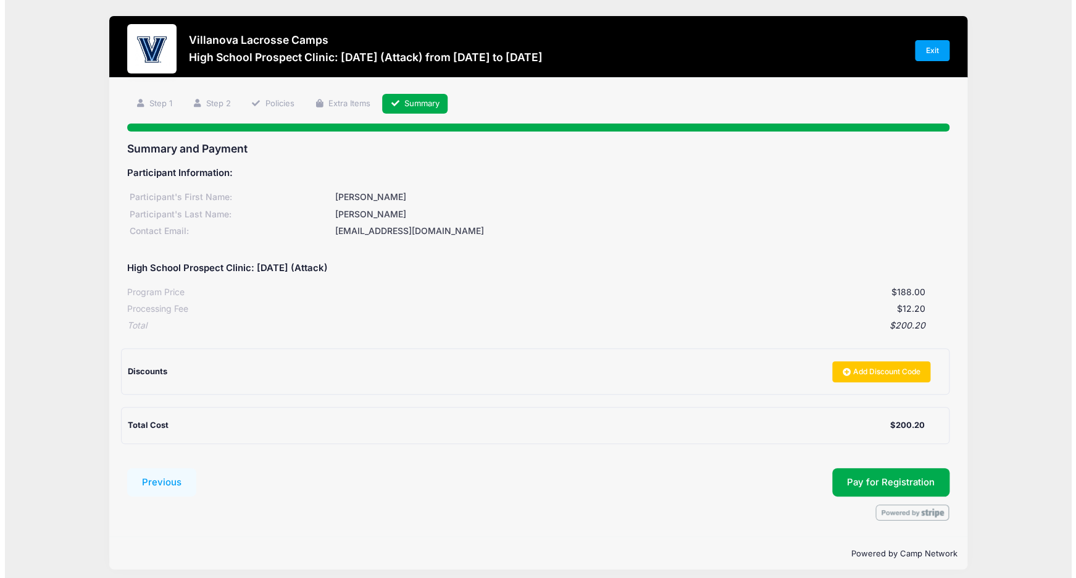
scroll to position [7, 0]
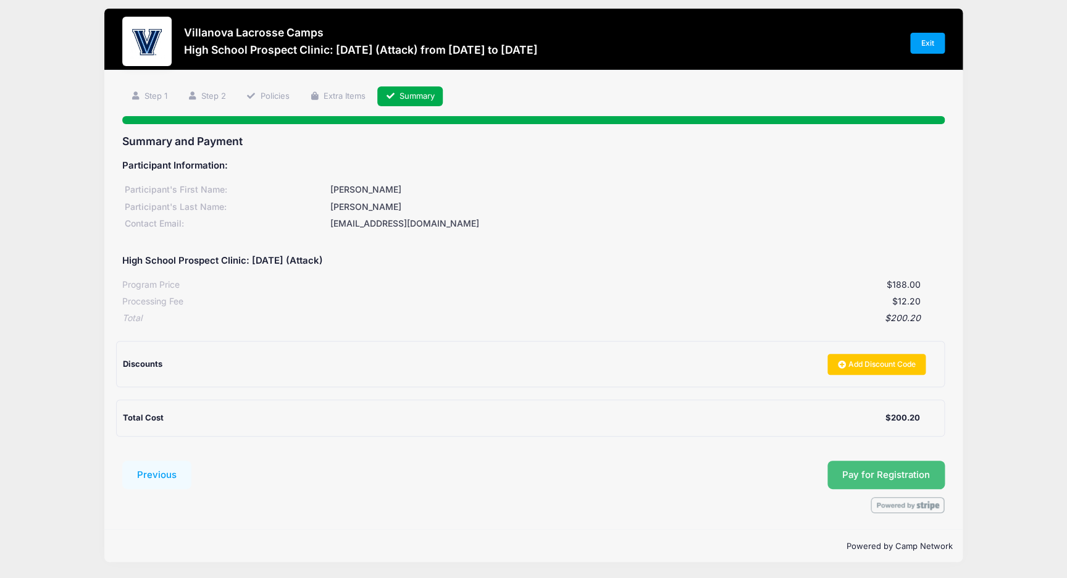
click at [897, 474] on button "Pay for Registration" at bounding box center [885, 475] width 117 height 28
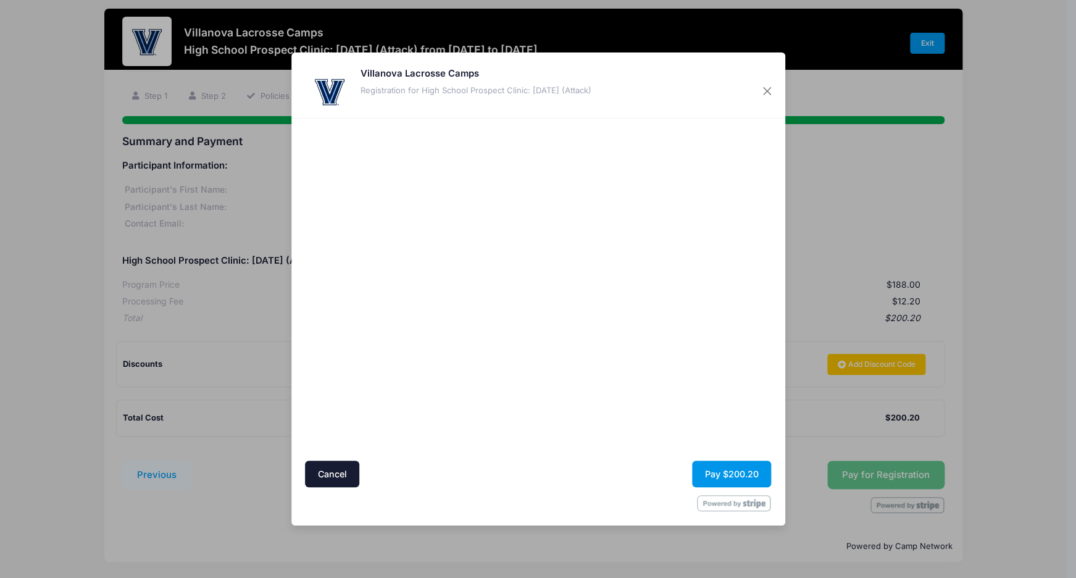
click at [732, 474] on button "Pay $200.20" at bounding box center [731, 474] width 79 height 27
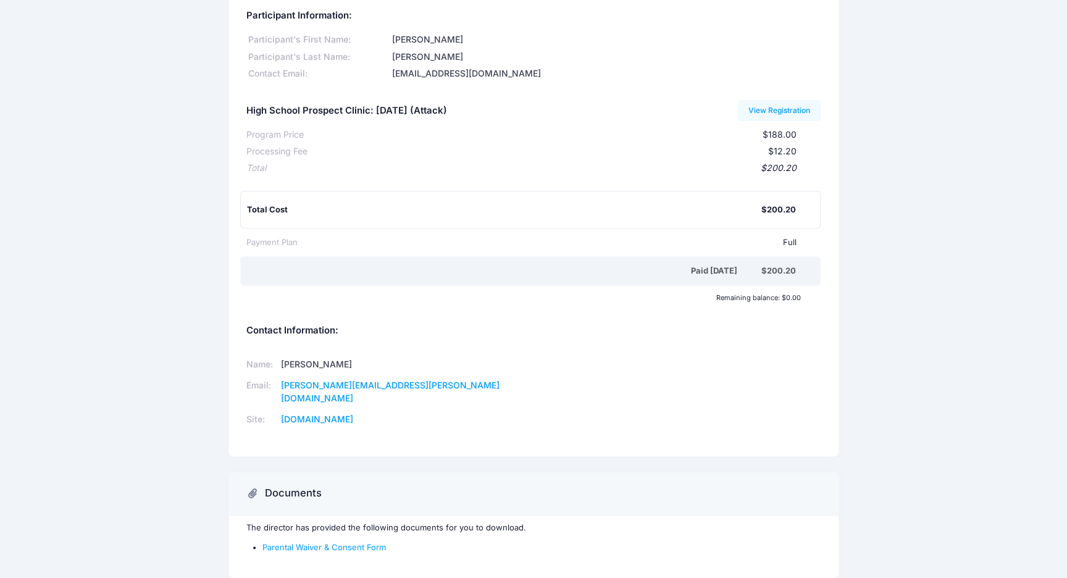
scroll to position [106, 0]
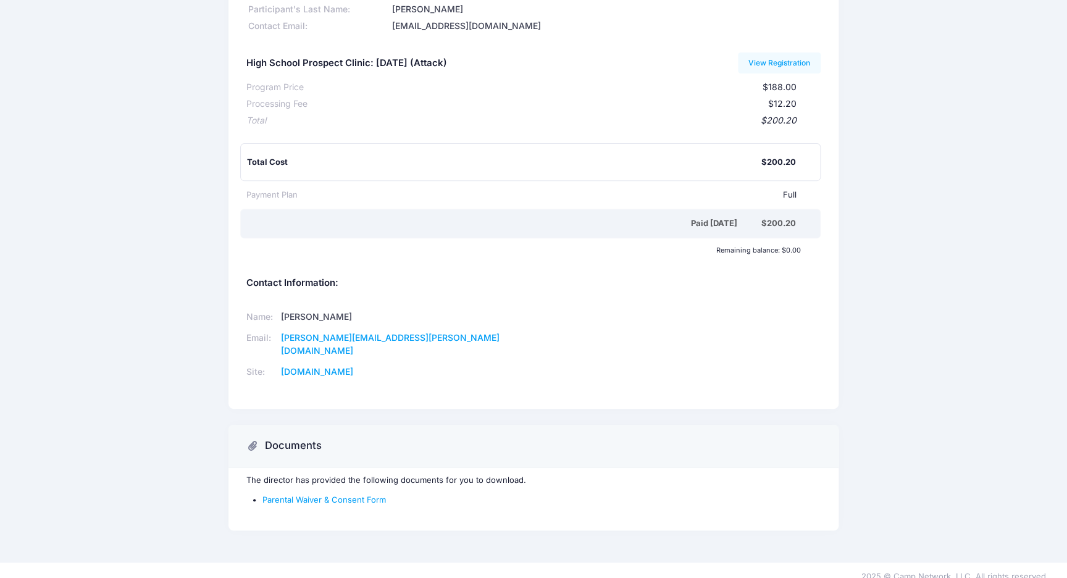
click at [214, 477] on div "Villanova Lacrosse Camps Participant Information: Participant's First Name: [PE…" at bounding box center [533, 228] width 1067 height 636
click at [311, 495] on link "Parental Waiver & Consent Form" at bounding box center [323, 500] width 123 height 10
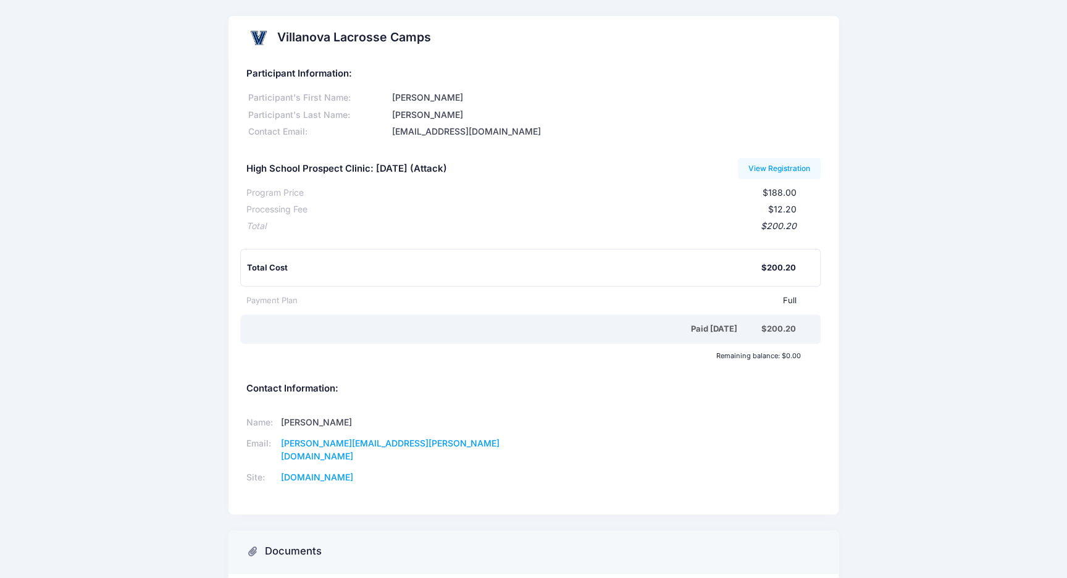
click at [322, 35] on h2 "Villanova Lacrosse Camps" at bounding box center [354, 37] width 154 height 14
click at [782, 167] on link "View Registration" at bounding box center [779, 168] width 83 height 21
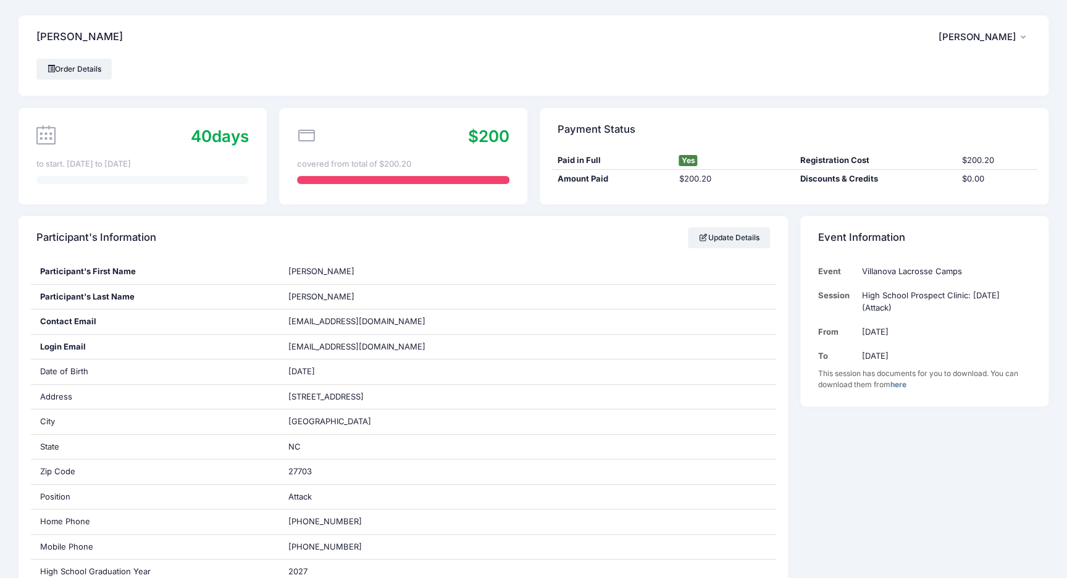
click at [1023, 38] on icon "button" at bounding box center [1026, 38] width 10 height 0
click at [927, 75] on link "My Account" at bounding box center [953, 70] width 143 height 23
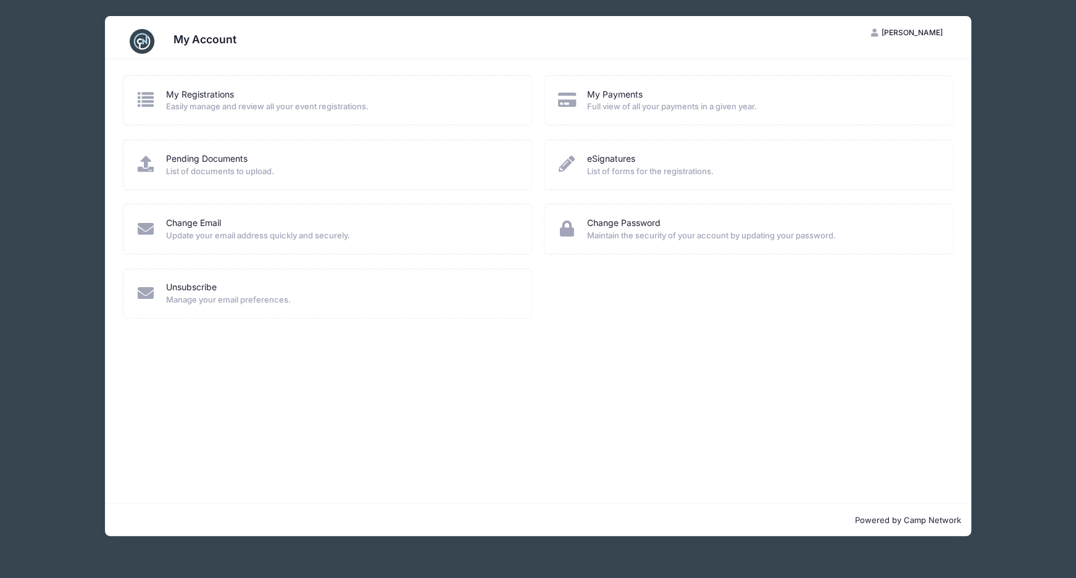
click at [902, 32] on span "[PERSON_NAME]" at bounding box center [911, 32] width 61 height 9
click at [842, 92] on link "Logout" at bounding box center [876, 94] width 143 height 23
